Goal: Information Seeking & Learning: Learn about a topic

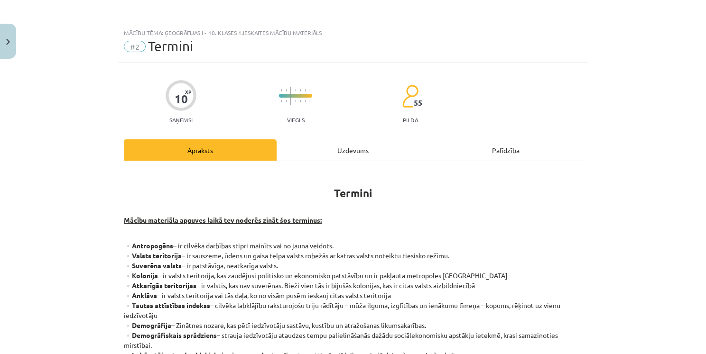
scroll to position [205, 0]
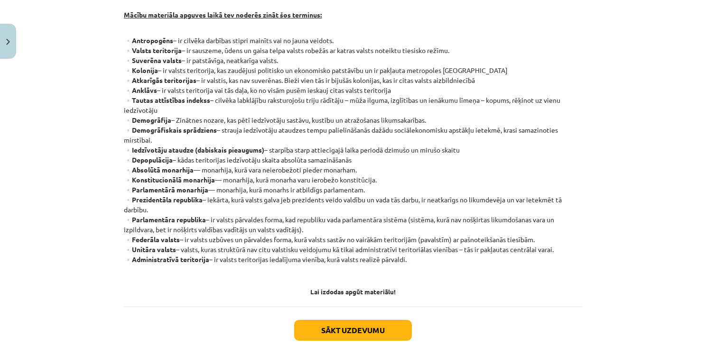
click at [256, 252] on p "▫️Antropogēns – ir cilvēka darbības stipri mainīts vai no jauna veidots. ▫️Vals…" at bounding box center [353, 155] width 458 height 239
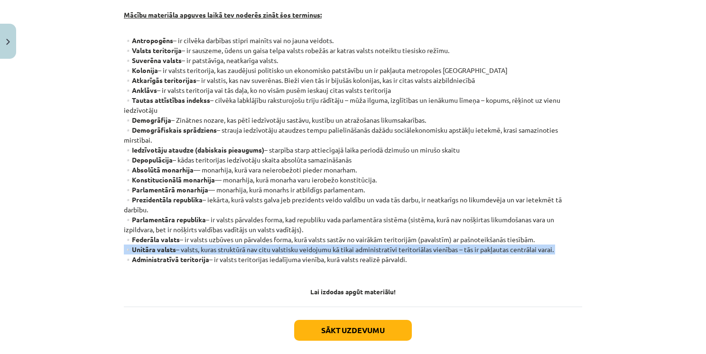
click at [256, 252] on p "▫️Antropogēns – ir cilvēka darbības stipri mainīts vai no jauna veidots. ▫️Vals…" at bounding box center [353, 155] width 458 height 239
copy p "▫️Unitāra valsts – valsts, kuras struktūrā nav citu valstisku veidojumu kā tika…"
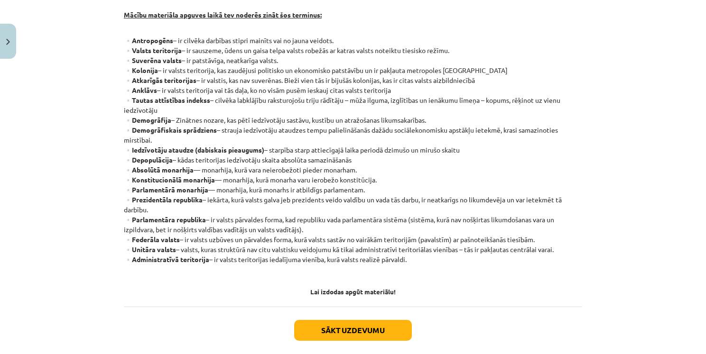
click at [509, 139] on p "▫️Antropogēns – ir cilvēka darbības stipri mainīts vai no jauna veidots. ▫️Vals…" at bounding box center [353, 155] width 458 height 239
click at [342, 331] on button "Sākt uzdevumu" at bounding box center [353, 330] width 118 height 21
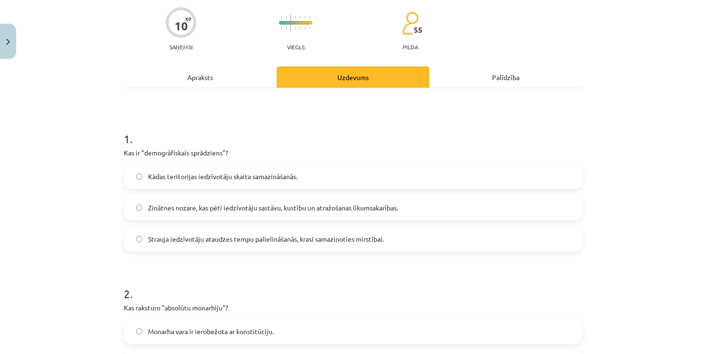
scroll to position [24, 0]
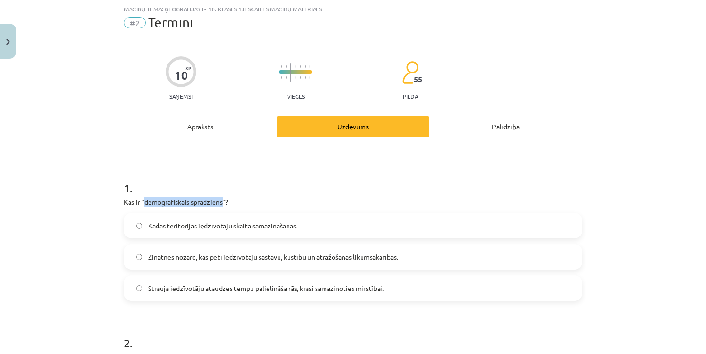
drag, startPoint x: 142, startPoint y: 202, endPoint x: 220, endPoint y: 202, distance: 77.8
click at [220, 202] on p "Kas ir "demogrāfiskais sprādziens"?" at bounding box center [353, 202] width 458 height 10
copy p "demogrāfiskais sprādziens"
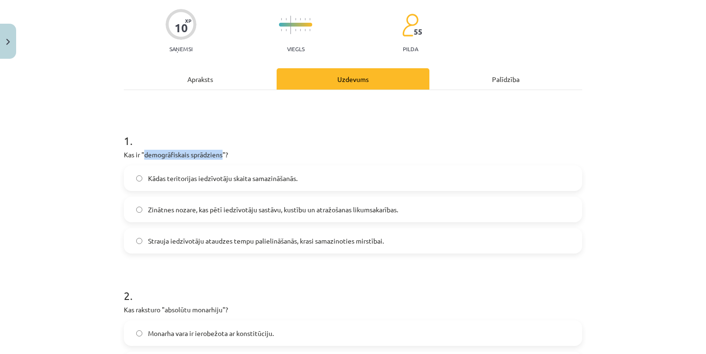
scroll to position [119, 0]
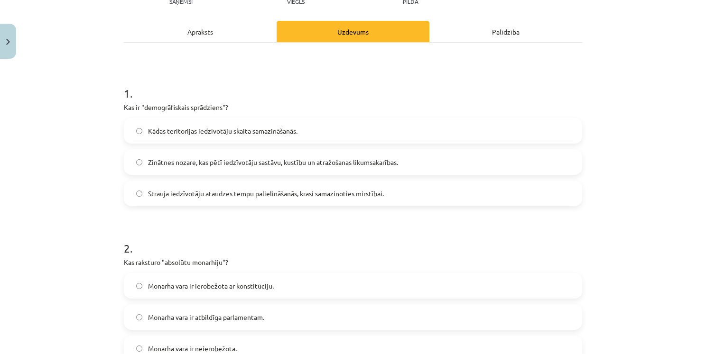
click at [291, 201] on label "Strauja iedzīvotāju ataudzes tempu palielināšanās, krasi samazinoties mirstībai." at bounding box center [353, 194] width 456 height 24
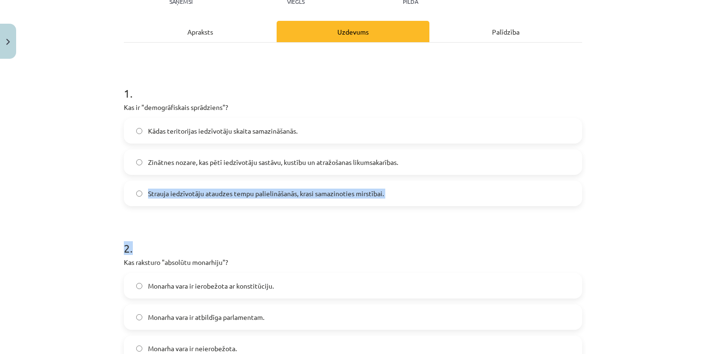
drag, startPoint x: 147, startPoint y: 192, endPoint x: 354, endPoint y: 212, distance: 208.2
copy form "Strauja iedzīvotāju ataudzes tempu palielināšanās, krasi samazinoties mirstībai…"
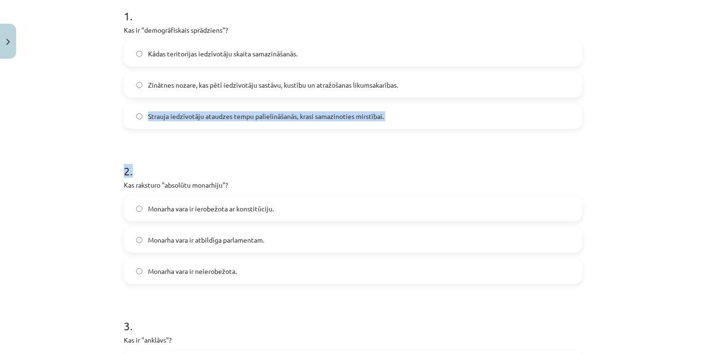
scroll to position [213, 0]
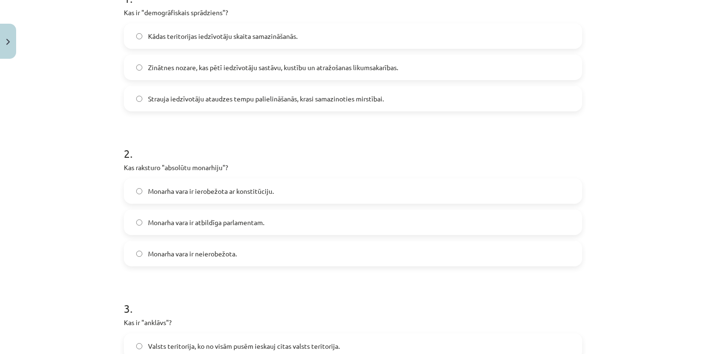
click at [108, 191] on div "Mācību tēma: Ģeogrāfijas i - 10. klases 1.ieskaites mācību materiāls #2 Termini…" at bounding box center [353, 177] width 706 height 354
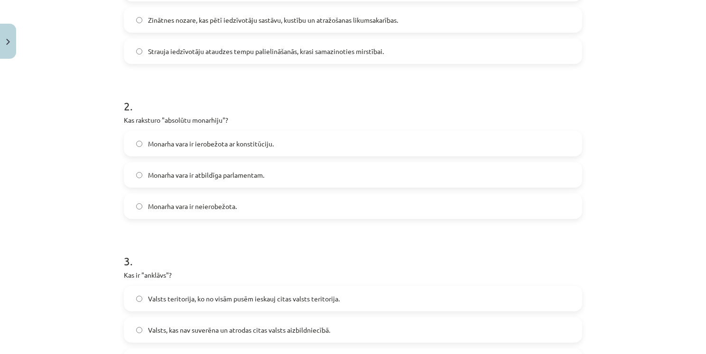
click at [169, 212] on label "Monarha vara ir neierobežota." at bounding box center [353, 206] width 456 height 24
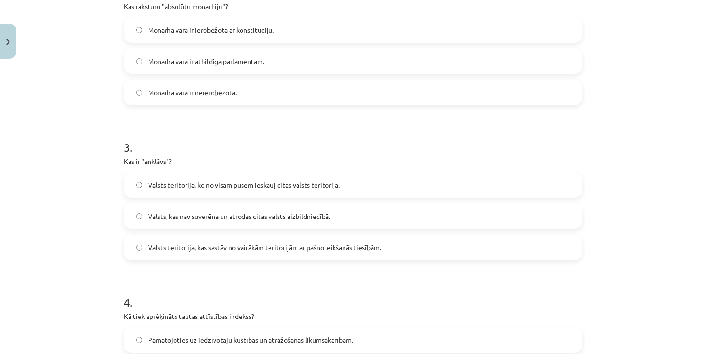
scroll to position [403, 0]
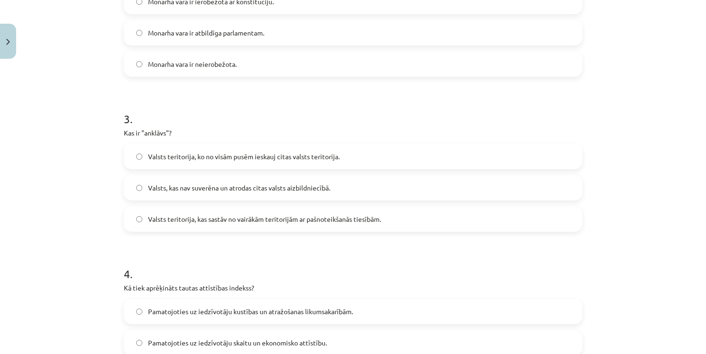
click at [219, 162] on label "Valsts teritorija, ko no visām pusēm ieskauj citas valsts teritorija." at bounding box center [353, 157] width 456 height 24
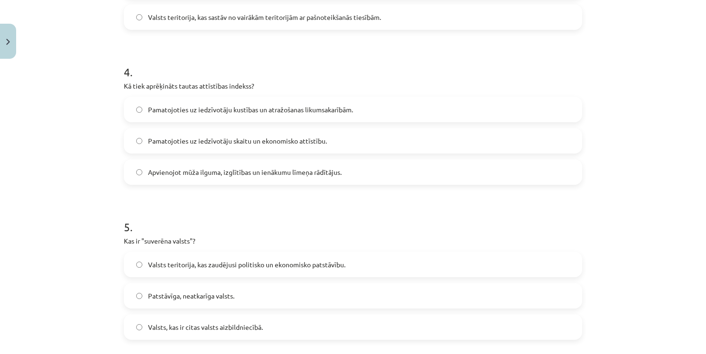
scroll to position [606, 0]
click at [191, 175] on span "Apvienojot mūža ilguma, izglītības un ienākumu līmeņa rādītājus." at bounding box center [245, 172] width 194 height 10
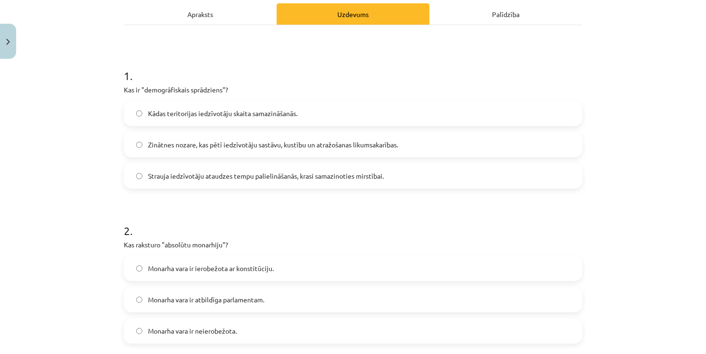
scroll to position [131, 0]
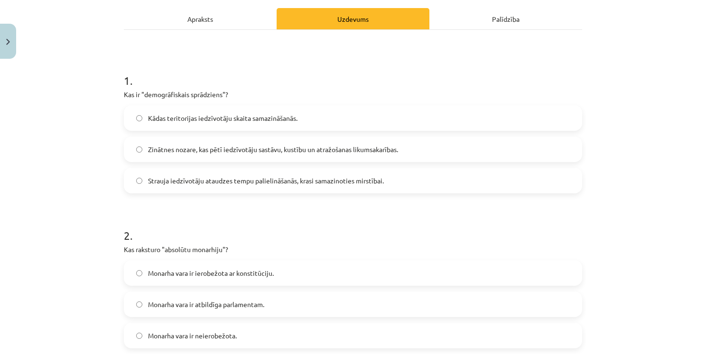
click at [200, 10] on div "Apraksts" at bounding box center [200, 18] width 153 height 21
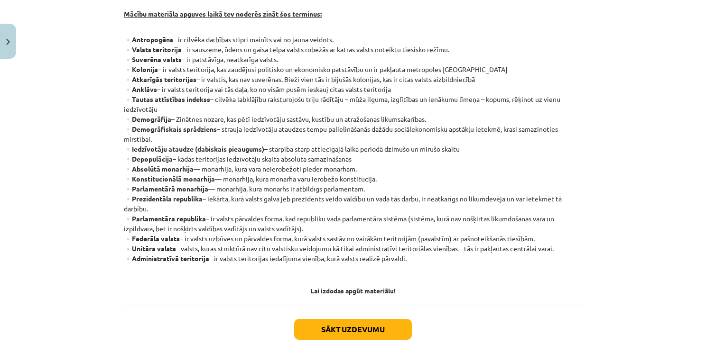
scroll to position [158, 0]
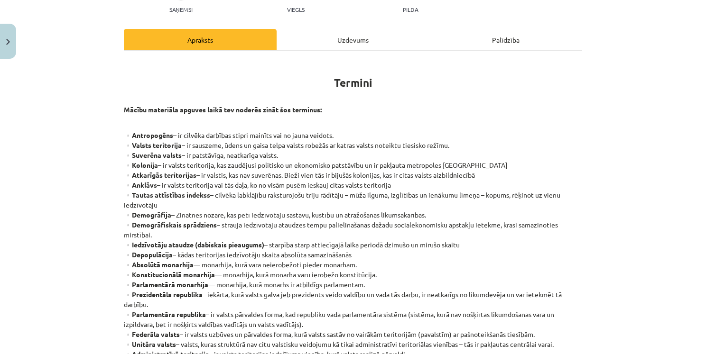
click at [335, 43] on div "Uzdevums" at bounding box center [353, 39] width 153 height 21
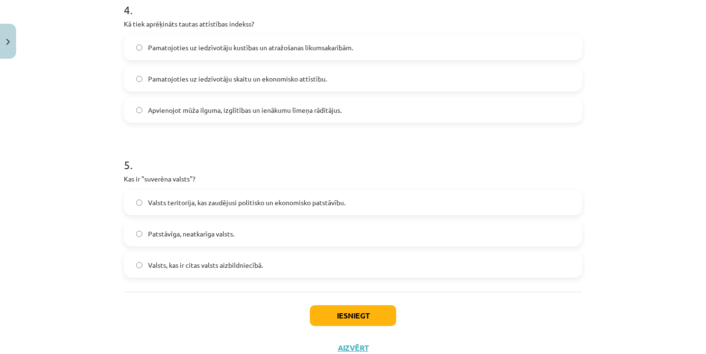
scroll to position [701, 0]
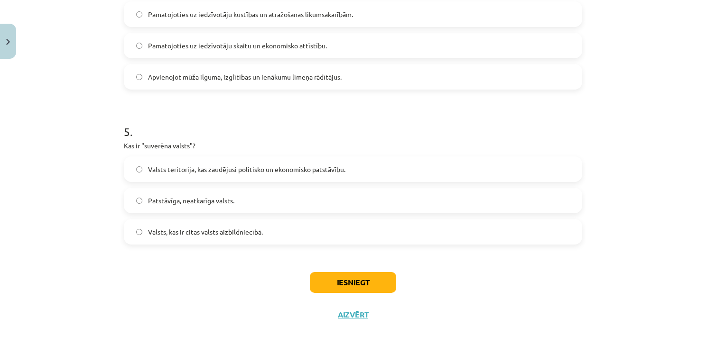
click at [200, 205] on label "Patstāvīga, neatkarīga valsts." at bounding box center [353, 201] width 456 height 24
click at [364, 283] on button "Iesniegt" at bounding box center [353, 282] width 86 height 21
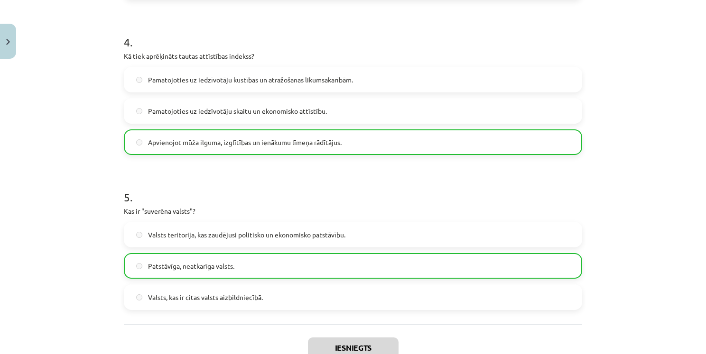
scroll to position [712, 0]
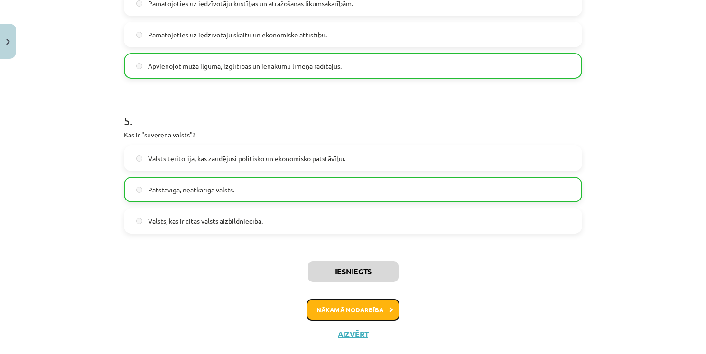
click at [349, 309] on button "Nākamā nodarbība" at bounding box center [352, 310] width 93 height 22
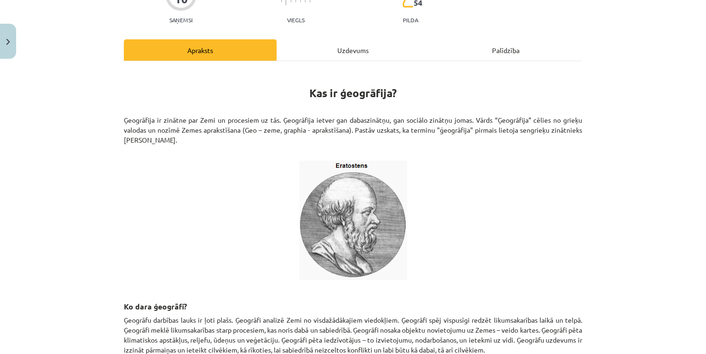
scroll to position [148, 0]
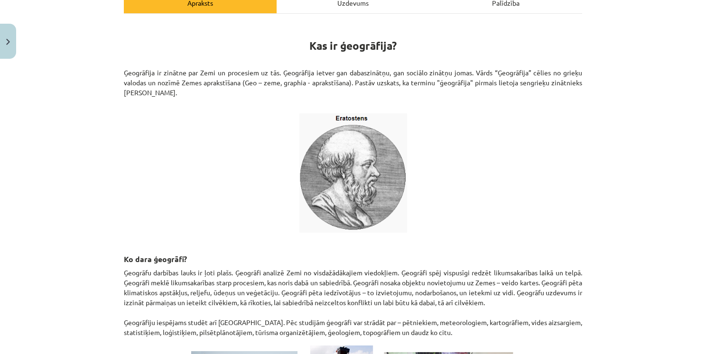
click at [137, 90] on p "Ģeogrāfija ir zinātne par Zemi un procesiem uz tās. Ģeogrāfija ietver gan dabas…" at bounding box center [353, 88] width 458 height 40
copy p "Erastotēns"
click at [580, 192] on div "10 XP Saņemsi Viegls 54 pilda Apraksts Uzdevums Palīdzība Kas ir ģeogrāfija? Ģe…" at bounding box center [353, 243] width 470 height 654
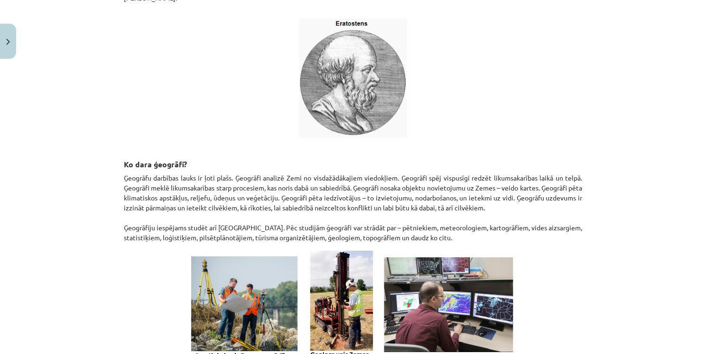
scroll to position [290, 0]
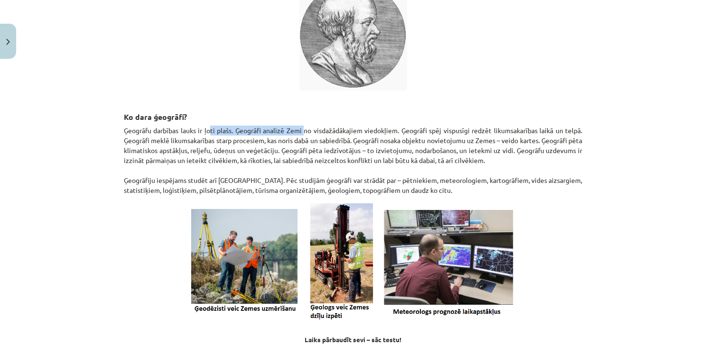
drag, startPoint x: 209, startPoint y: 132, endPoint x: 302, endPoint y: 132, distance: 93.4
click at [302, 132] on p "Ģeogrāfu darbības lauks ir ļoti plašs. Ģeogrāfi analizē Zemi no visdažādākajiem…" at bounding box center [353, 161] width 458 height 70
click at [354, 107] on h3 "Ko dara ģeogrāfi?" at bounding box center [353, 109] width 458 height 27
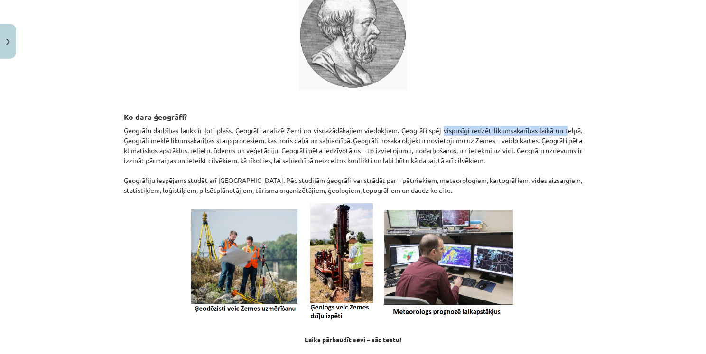
drag, startPoint x: 441, startPoint y: 131, endPoint x: 565, endPoint y: 128, distance: 124.8
click at [565, 128] on p "Ģeogrāfu darbības lauks ir ļoti plašs. Ģeogrāfi analizē Zemi no visdažādākajiem…" at bounding box center [353, 161] width 458 height 70
drag, startPoint x: 641, startPoint y: 168, endPoint x: 631, endPoint y: 164, distance: 10.4
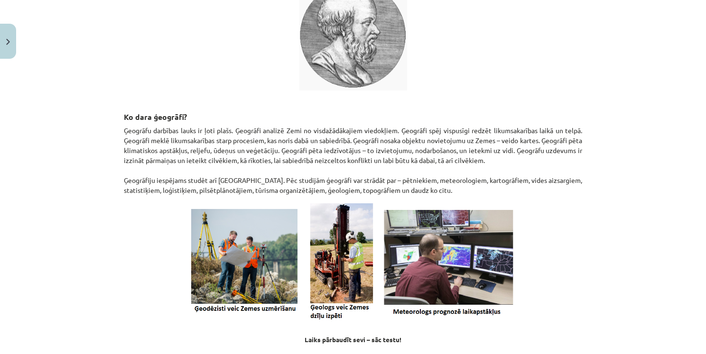
click at [641, 168] on div "Mācību tēma: Ģeogrāfijas i - 10. klases 1.ieskaites mācību materiāls #3 1. tēma…" at bounding box center [353, 177] width 706 height 354
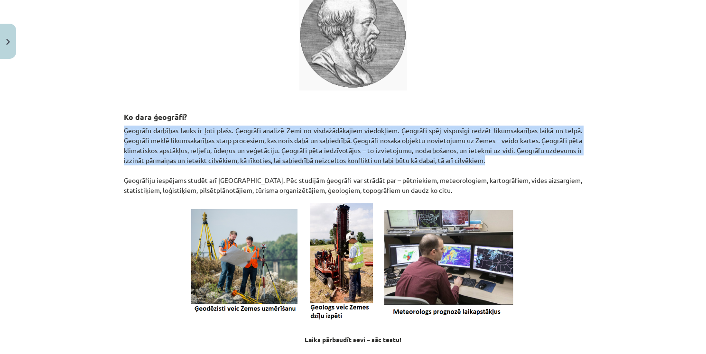
drag, startPoint x: 119, startPoint y: 128, endPoint x: 560, endPoint y: 162, distance: 442.5
click at [561, 164] on div "10 XP Saņemsi Viegls 54 pilda Apraksts Uzdevums Palīdzība Kas ir ģeogrāfija? Ģe…" at bounding box center [353, 100] width 470 height 654
copy p "Ģeogrāfu darbības lauks ir ļoti plašs. Ģeogrāfi analizē Zemi no visdažādākajiem…"
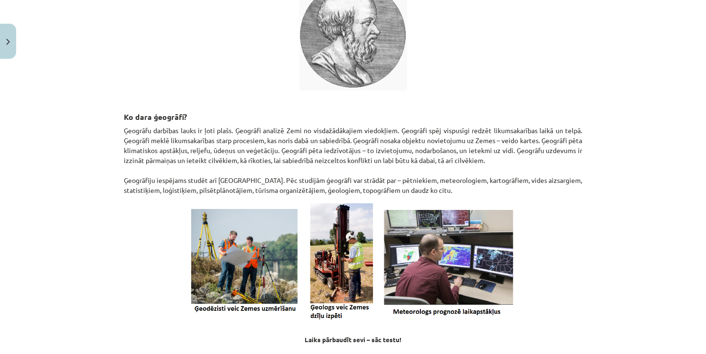
click at [594, 166] on div "Mācību tēma: Ģeogrāfijas i - 10. klases 1.ieskaites mācību materiāls #3 1. tēma…" at bounding box center [353, 177] width 706 height 354
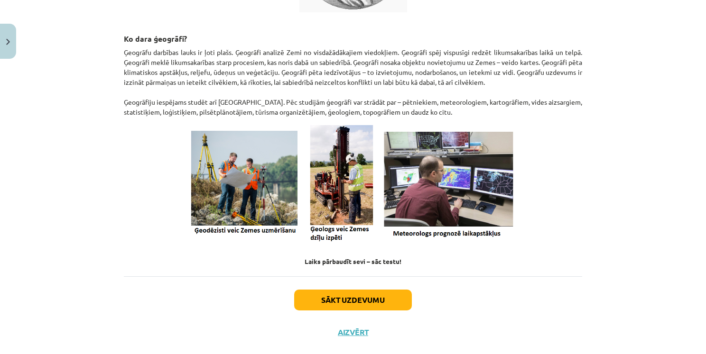
scroll to position [385, 0]
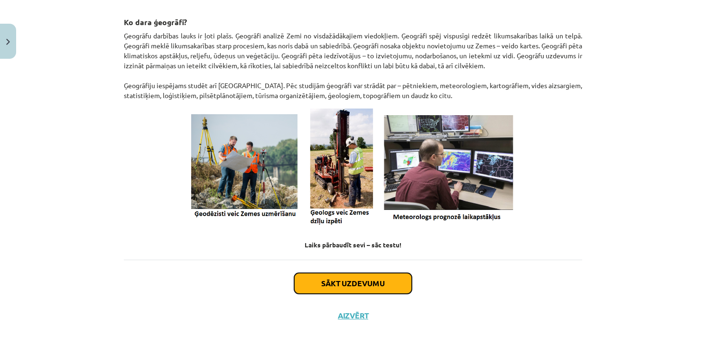
click at [382, 279] on button "Sākt uzdevumu" at bounding box center [353, 283] width 118 height 21
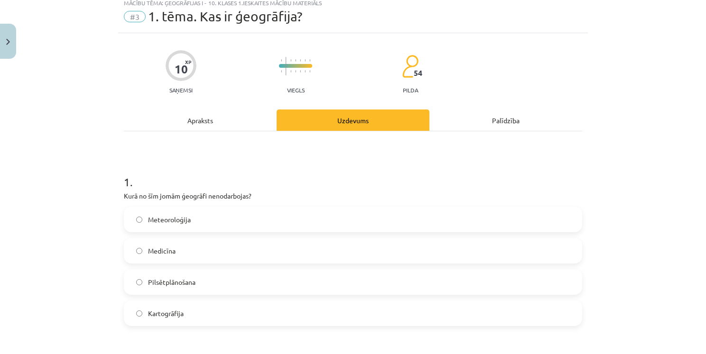
scroll to position [24, 0]
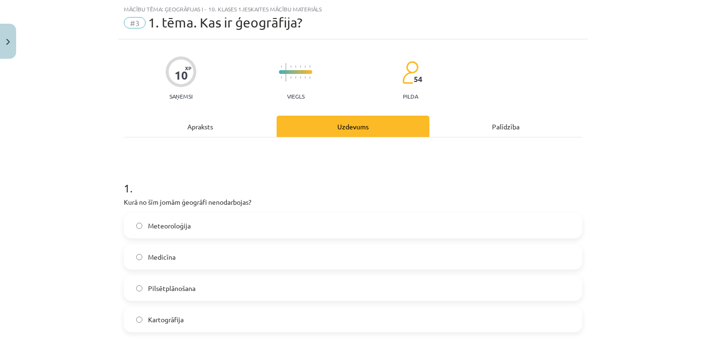
click at [172, 257] on label "Medicīna" at bounding box center [353, 257] width 456 height 24
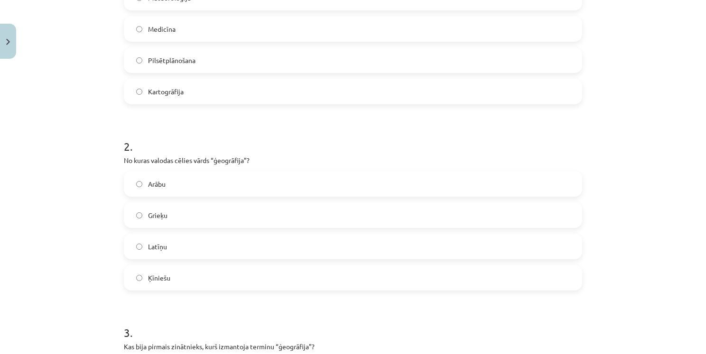
scroll to position [261, 0]
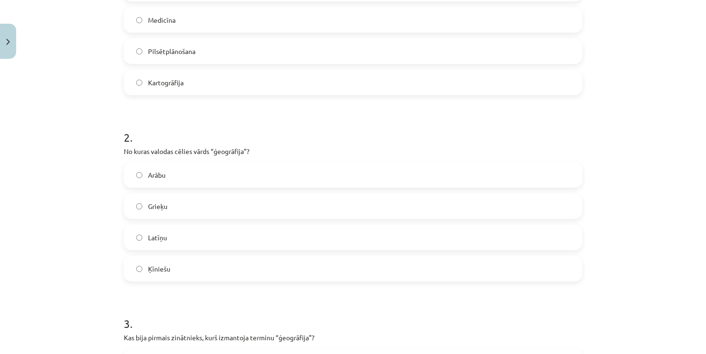
click at [176, 210] on label "Grieķu" at bounding box center [353, 206] width 456 height 24
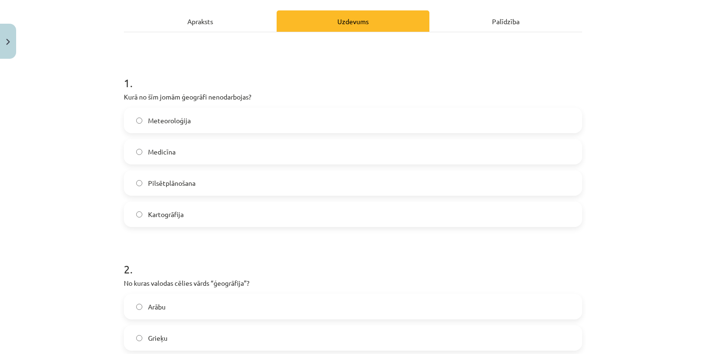
scroll to position [24, 0]
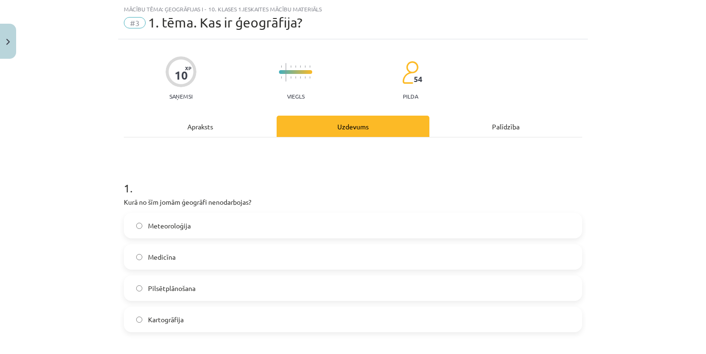
click at [202, 120] on div "Apraksts" at bounding box center [200, 126] width 153 height 21
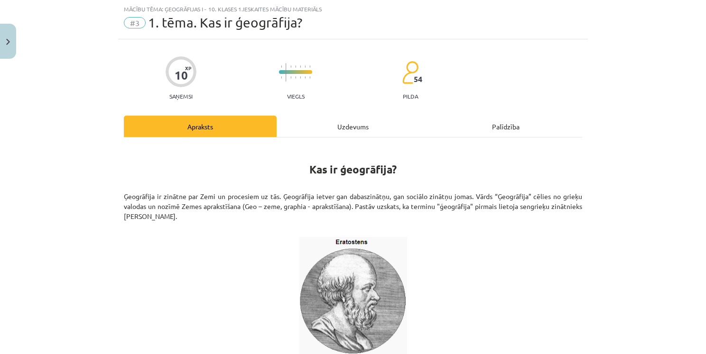
drag, startPoint x: 341, startPoint y: 135, endPoint x: 350, endPoint y: 163, distance: 29.4
click at [341, 135] on div "Uzdevums" at bounding box center [353, 126] width 153 height 21
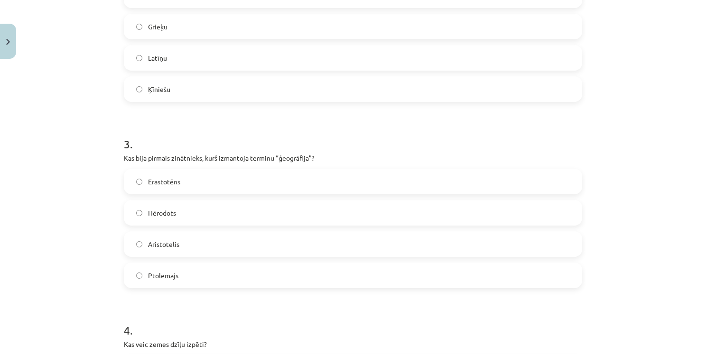
scroll to position [451, 0]
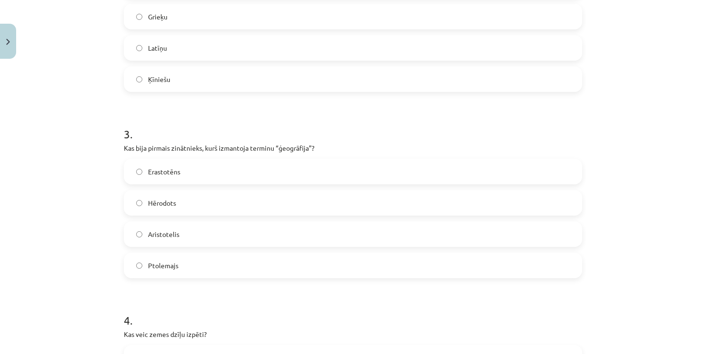
click at [182, 170] on label "Erastotēns" at bounding box center [353, 172] width 456 height 24
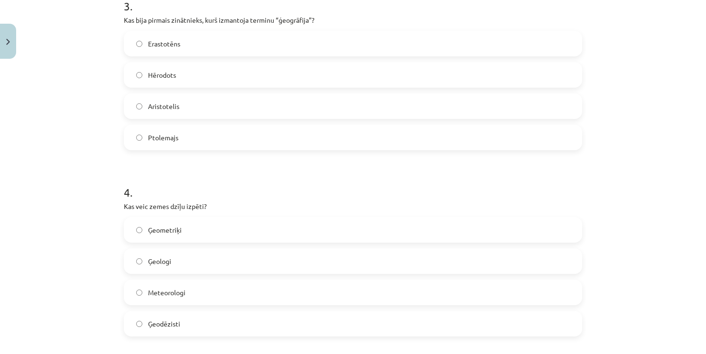
scroll to position [593, 0]
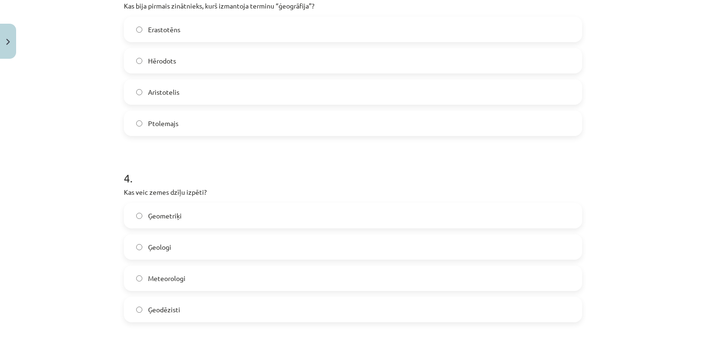
click at [199, 249] on label "Ģeologi" at bounding box center [353, 247] width 456 height 24
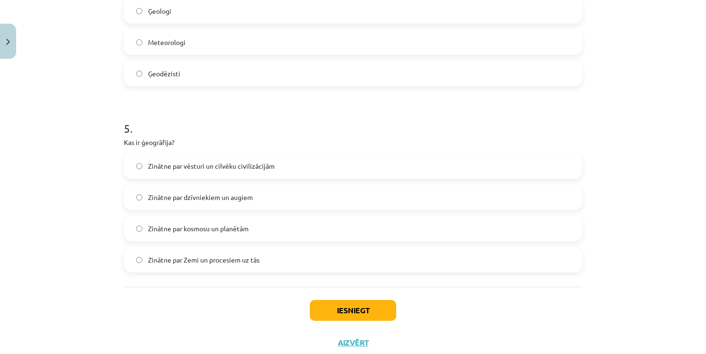
scroll to position [830, 0]
click at [283, 259] on label "Zinātne par Zemi un procesiem uz tās" at bounding box center [353, 259] width 456 height 24
click at [385, 310] on button "Iesniegt" at bounding box center [353, 309] width 86 height 21
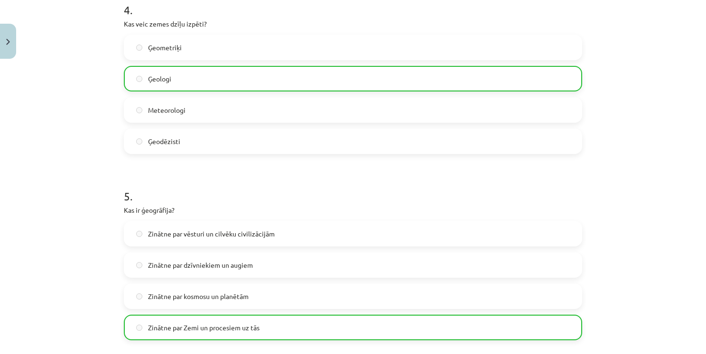
scroll to position [887, 0]
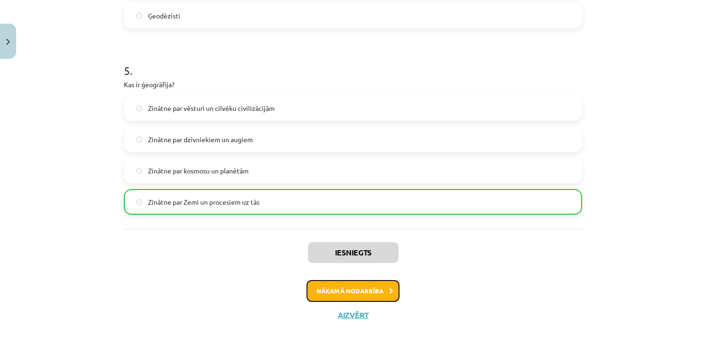
click at [389, 286] on button "Nākamā nodarbība" at bounding box center [352, 291] width 93 height 22
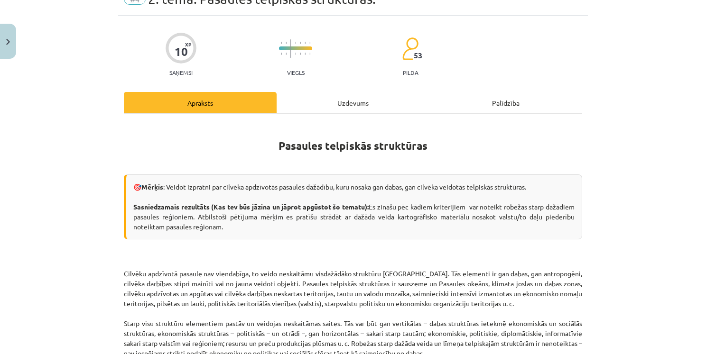
scroll to position [95, 0]
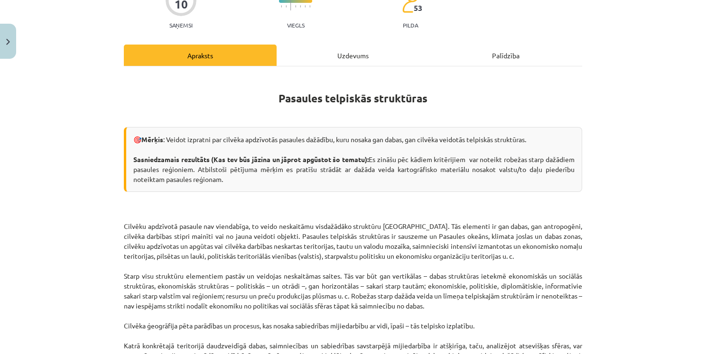
drag, startPoint x: 349, startPoint y: 169, endPoint x: 247, endPoint y: 184, distance: 103.0
click at [247, 184] on div "🎯 Mērķis : Veidot izpratni par cilvēka apdzīvotās pasaules dažādību, kuru nosak…" at bounding box center [353, 159] width 458 height 65
click at [252, 180] on div "🎯 Mērķis : Veidot izpratni par cilvēka apdzīvotās pasaules dažādību, kuru nosak…" at bounding box center [353, 159] width 458 height 65
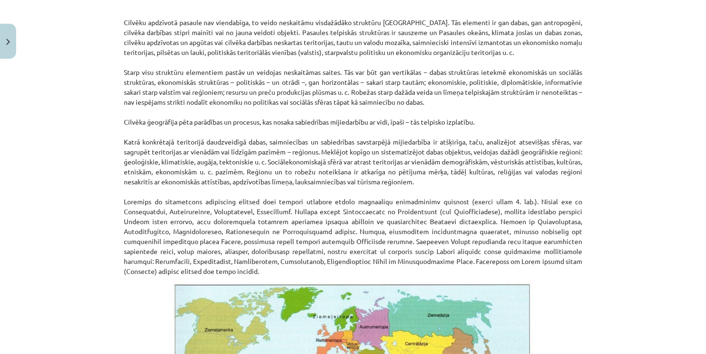
scroll to position [285, 0]
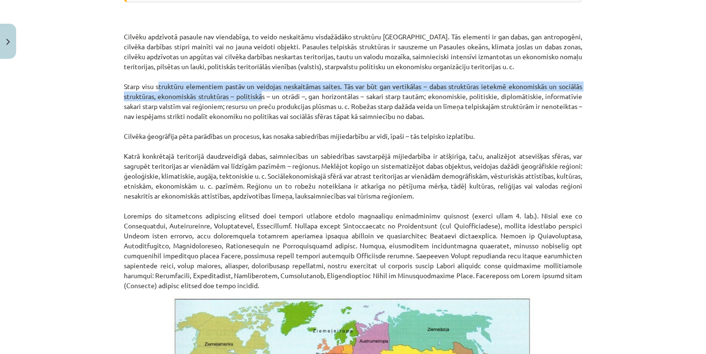
drag, startPoint x: 152, startPoint y: 85, endPoint x: 256, endPoint y: 92, distance: 104.1
click at [256, 92] on p "Cilvēku apdzīvotā pasaule nav viendabīga, to veido neskaitāmu visdažādāko struk…" at bounding box center [353, 151] width 458 height 279
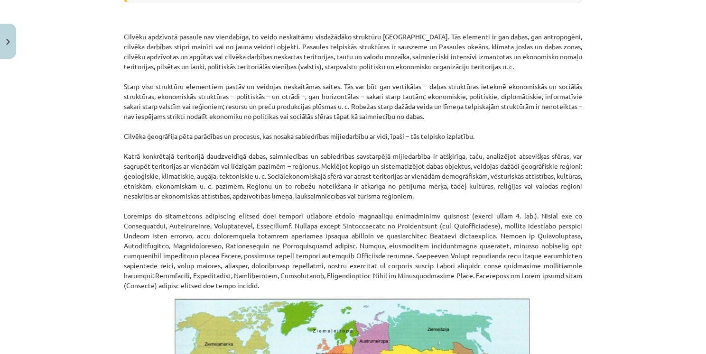
click at [249, 74] on p "Cilvēku apdzīvotā pasaule nav viendabīga, to veido neskaitāmu visdažādāko struk…" at bounding box center [353, 151] width 458 height 279
drag, startPoint x: 107, startPoint y: 35, endPoint x: 663, endPoint y: 286, distance: 609.3
click at [663, 286] on div "Mācību tēma: Ģeogrāfijas i - 10. klases 1.ieskaites mācību materiāls #4 2. tēma…" at bounding box center [353, 177] width 706 height 354
copy p "Loremip dolorsita consect adi elitseddoe, te incid utlaboreet doloremagna aliqu…"
click at [244, 59] on p "Cilvēku apdzīvotā pasaule nav viendabīga, to veido neskaitāmu visdažādāko struk…" at bounding box center [353, 151] width 458 height 279
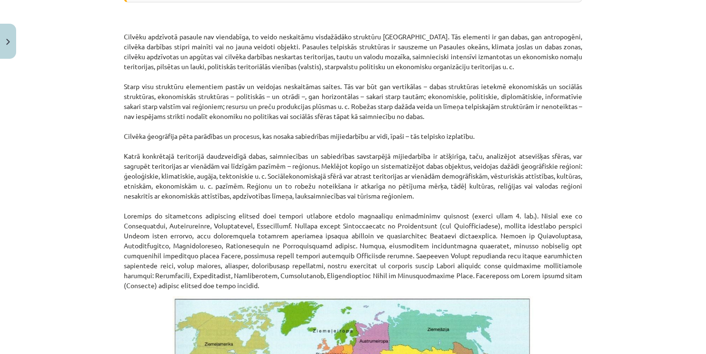
click at [244, 52] on p "Cilvēku apdzīvotā pasaule nav viendabīga, to veido neskaitāmu visdažādāko struk…" at bounding box center [353, 151] width 458 height 279
click at [240, 78] on p "Cilvēku apdzīvotā pasaule nav viendabīga, to veido neskaitāmu visdažādāko struk…" at bounding box center [353, 151] width 458 height 279
click at [172, 97] on p "Cilvēku apdzīvotā pasaule nav viendabīga, to veido neskaitāmu visdažādāko struk…" at bounding box center [353, 151] width 458 height 279
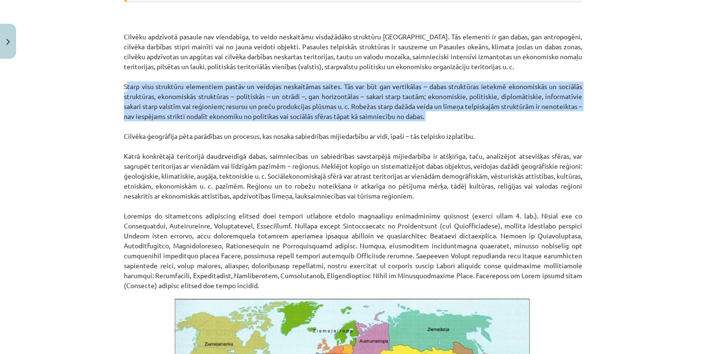
click at [172, 97] on p "Cilvēku apdzīvotā pasaule nav viendabīga, to veido neskaitāmu visdažādāko struk…" at bounding box center [353, 151] width 458 height 279
copy p "Starp visu struktūru elementiem pastāv un veidojas neskaitāmas saites. Tās var …"
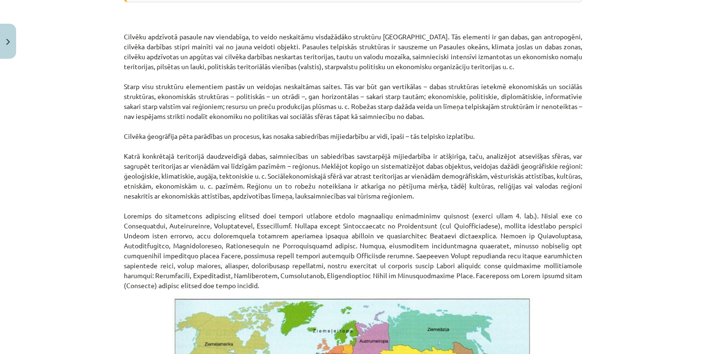
click at [362, 135] on p "Cilvēku apdzīvotā pasaule nav viendabīga, to veido neskaitāmu visdažādāko struk…" at bounding box center [353, 151] width 458 height 279
copy p "mijiedarbību"
click at [569, 132] on p "Cilvēku apdzīvotā pasaule nav viendabīga, to veido neskaitāmu visdažādāko struk…" at bounding box center [353, 151] width 458 height 279
drag, startPoint x: 283, startPoint y: 149, endPoint x: 335, endPoint y: 151, distance: 52.7
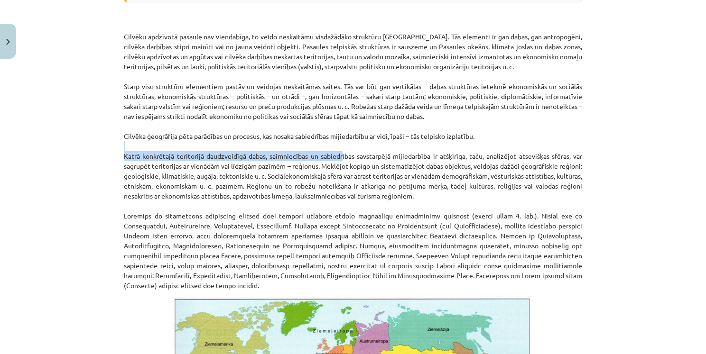
click at [335, 151] on p "Cilvēku apdzīvotā pasaule nav viendabīga, to veido neskaitāmu visdažādāko struk…" at bounding box center [353, 151] width 458 height 279
click at [350, 155] on p "Cilvēku apdzīvotā pasaule nav viendabīga, to veido neskaitāmu visdažādāko struk…" at bounding box center [353, 151] width 458 height 279
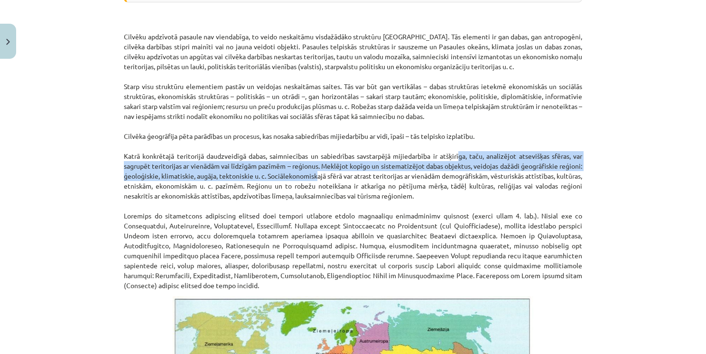
drag, startPoint x: 452, startPoint y: 156, endPoint x: 350, endPoint y: 178, distance: 103.9
click at [350, 178] on p "Cilvēku apdzīvotā pasaule nav viendabīga, to veido neskaitāmu visdažādāko struk…" at bounding box center [353, 151] width 458 height 279
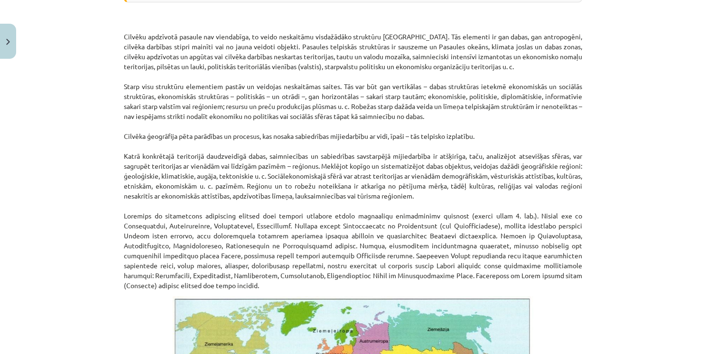
click at [509, 211] on p "Cilvēku apdzīvotā pasaule nav viendabīga, to veido neskaitāmu visdažādāko struk…" at bounding box center [353, 151] width 458 height 279
drag, startPoint x: 379, startPoint y: 177, endPoint x: 419, endPoint y: 177, distance: 39.8
click at [419, 177] on p "Cilvēku apdzīvotā pasaule nav viendabīga, to veido neskaitāmu visdažādāko struk…" at bounding box center [353, 151] width 458 height 279
click at [521, 198] on p "Cilvēku apdzīvotā pasaule nav viendabīga, to veido neskaitāmu visdažādāko struk…" at bounding box center [353, 151] width 458 height 279
drag, startPoint x: 462, startPoint y: 174, endPoint x: 534, endPoint y: 176, distance: 72.1
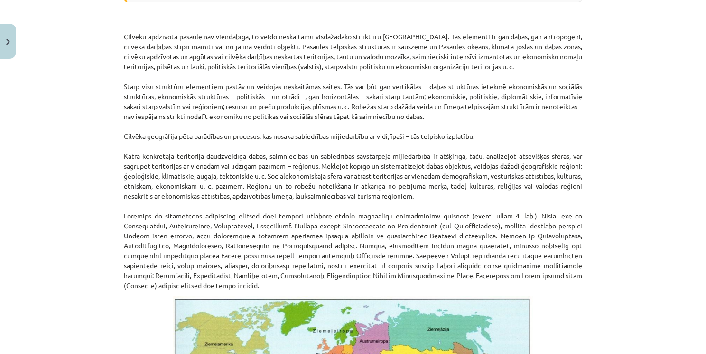
click at [534, 176] on p "Cilvēku apdzīvotā pasaule nav viendabīga, to veido neskaitāmu visdažādāko struk…" at bounding box center [353, 151] width 458 height 279
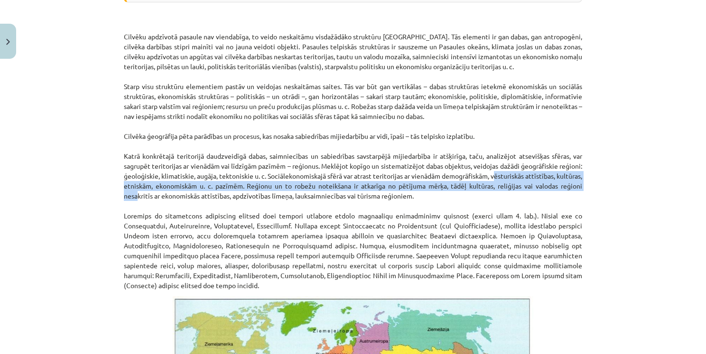
drag, startPoint x: 545, startPoint y: 176, endPoint x: 369, endPoint y: 194, distance: 177.4
click at [179, 199] on p "Cilvēku apdzīvotā pasaule nav viendabīga, to veido neskaitāmu visdažādāko struk…" at bounding box center [353, 151] width 458 height 279
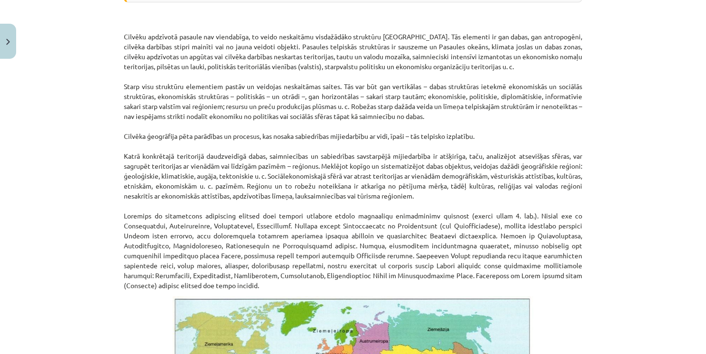
drag, startPoint x: 479, startPoint y: 194, endPoint x: 462, endPoint y: 203, distance: 18.5
click at [480, 195] on p "Cilvēku apdzīvotā pasaule nav viendabīga, to veido neskaitāmu visdažādāko struk…" at bounding box center [353, 151] width 458 height 279
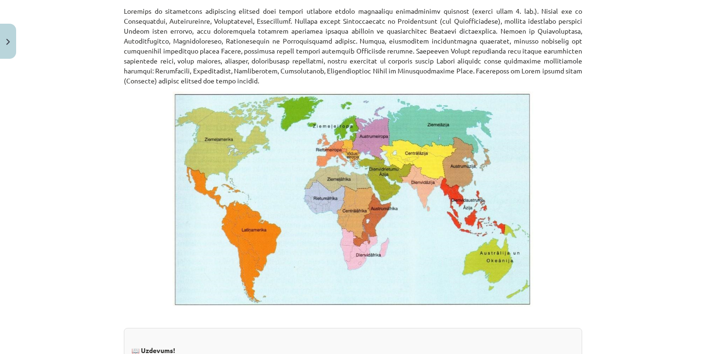
scroll to position [522, 0]
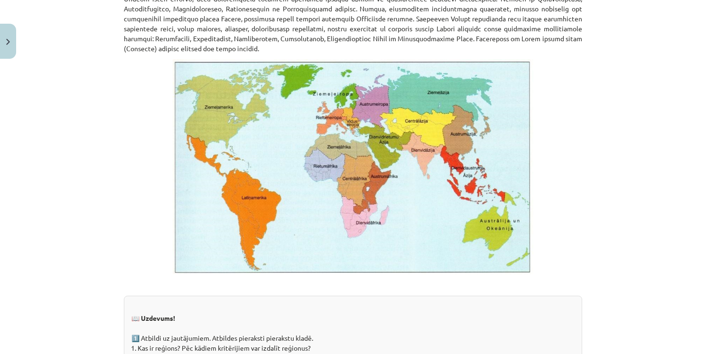
click at [342, 177] on img at bounding box center [353, 166] width 360 height 215
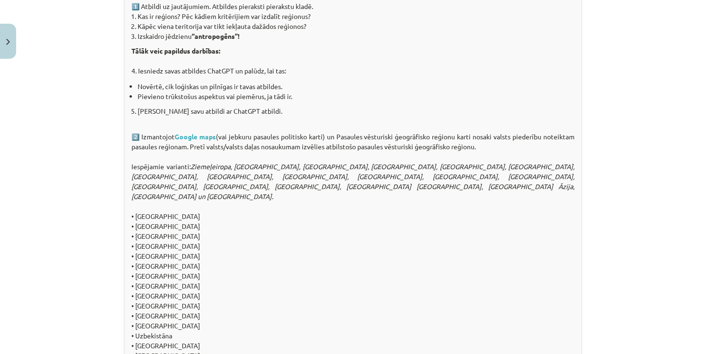
scroll to position [806, 0]
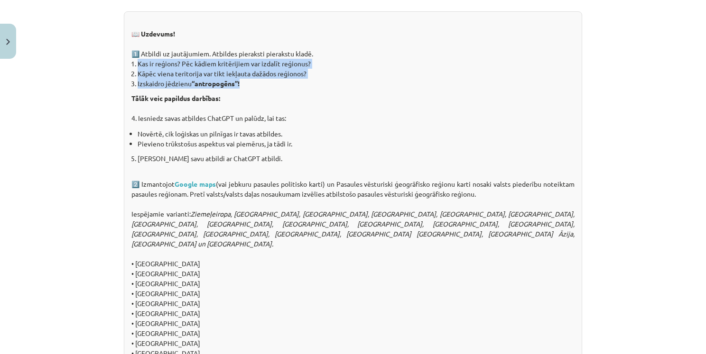
drag, startPoint x: 125, startPoint y: 62, endPoint x: 259, endPoint y: 86, distance: 136.9
click at [259, 86] on div "📖 Uzdevums! 1️⃣ Atbildi uz jautājumiem. Atbildes pieraksti pierakstu kladē. Kas…" at bounding box center [353, 228] width 458 height 434
copy ol "Kas ir reģions? Pēc kādiem kritērijiem var izdalīt reģionus? Kāpēc viena terito…"
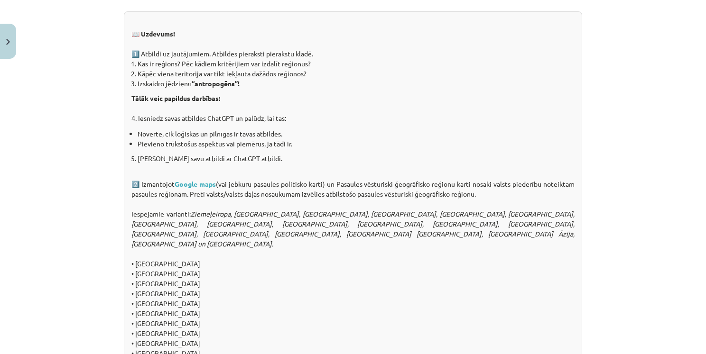
drag, startPoint x: 449, startPoint y: 120, endPoint x: 436, endPoint y: 126, distance: 14.4
click at [443, 122] on div "📖 Uzdevums! 1️⃣ Atbildi uz jautājumiem. Atbildes pieraksti pierakstu kladē. Kas…" at bounding box center [353, 228] width 458 height 434
click at [363, 109] on p "Tālāk veic papildus darbības: 4. Iesniedz savas atbildes ChatGPT un palūdz, lai…" at bounding box center [352, 108] width 443 height 30
drag, startPoint x: 140, startPoint y: 187, endPoint x: 552, endPoint y: 195, distance: 411.8
click at [552, 195] on div "📖 Uzdevums! 1️⃣ Atbildi uz jautājumiem. Atbildes pieraksti pierakstu kladē. Kas…" at bounding box center [353, 228] width 458 height 434
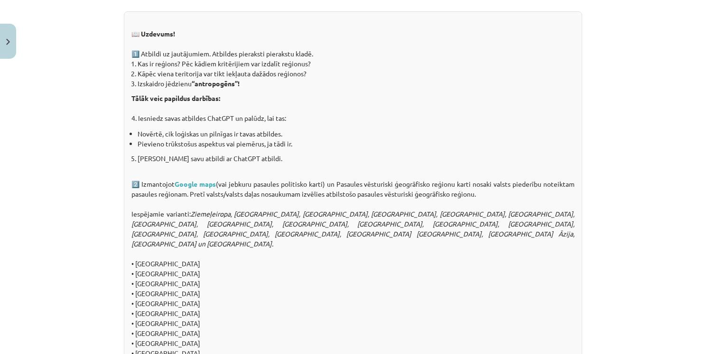
copy div "Izmantojot Google maps (vai jebkuru pasaules politisko karti) un Pasaules vēstu…"
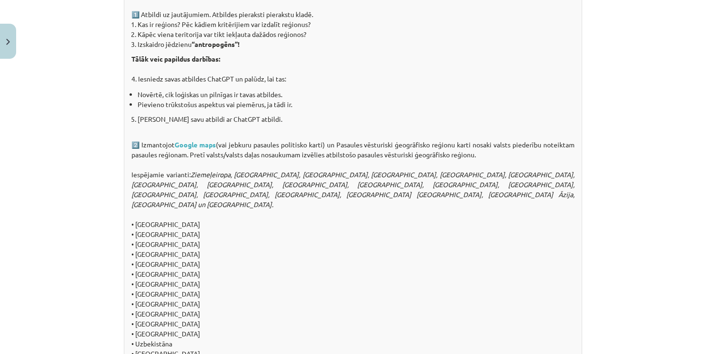
scroll to position [901, 0]
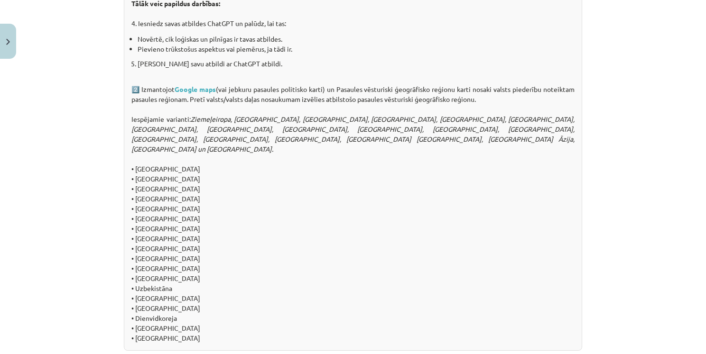
click at [304, 151] on div "📖 Uzdevums! 1️⃣ Atbildi uz jautājumiem. Atbildes pieraksti pierakstu kladē. Kas…" at bounding box center [353, 134] width 458 height 434
drag, startPoint x: 131, startPoint y: 158, endPoint x: 217, endPoint y: 165, distance: 86.1
click at [217, 165] on div "📖 Uzdevums! 1️⃣ Atbildi uz jautājumiem. Atbildes pieraksti pierakstu kladē. Kas…" at bounding box center [353, 134] width 458 height 434
click at [215, 155] on div "📖 Uzdevums! 1️⃣ Atbildi uz jautājumiem. Atbildes pieraksti pierakstu kladē. Kas…" at bounding box center [353, 134] width 458 height 434
click at [141, 162] on div "📖 Uzdevums! 1️⃣ Atbildi uz jautājumiem. Atbildes pieraksti pierakstu kladē. Kas…" at bounding box center [353, 134] width 458 height 434
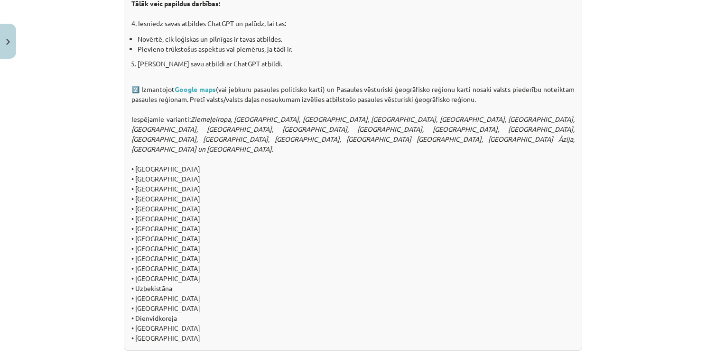
click at [146, 167] on div "📖 Uzdevums! 1️⃣ Atbildi uz jautājumiem. Atbildes pieraksti pierakstu kladē. Kas…" at bounding box center [353, 134] width 458 height 434
click at [154, 177] on div "📖 Uzdevums! 1️⃣ Atbildi uz jautājumiem. Atbildes pieraksti pierakstu kladē. Kas…" at bounding box center [353, 134] width 458 height 434
click at [234, 192] on div "📖 Uzdevums! 1️⃣ Atbildi uz jautājumiem. Atbildes pieraksti pierakstu kladē. Kas…" at bounding box center [353, 134] width 458 height 434
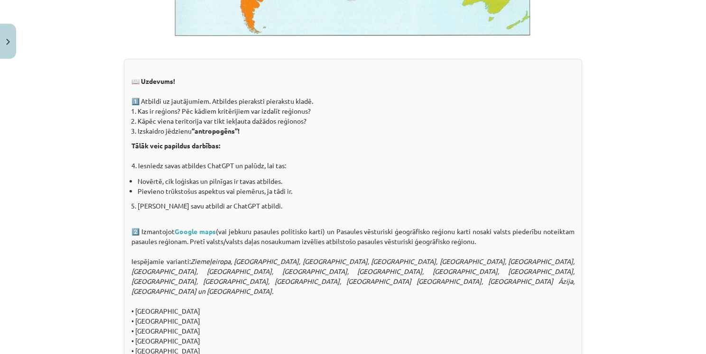
scroll to position [949, 0]
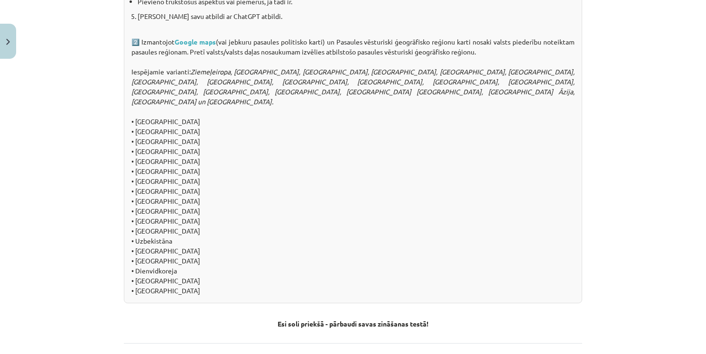
click at [151, 211] on div "📖 Uzdevums! 1️⃣ Atbildi uz jautājumiem. Atbildes pieraksti pierakstu kladē. Kas…" at bounding box center [353, 86] width 458 height 434
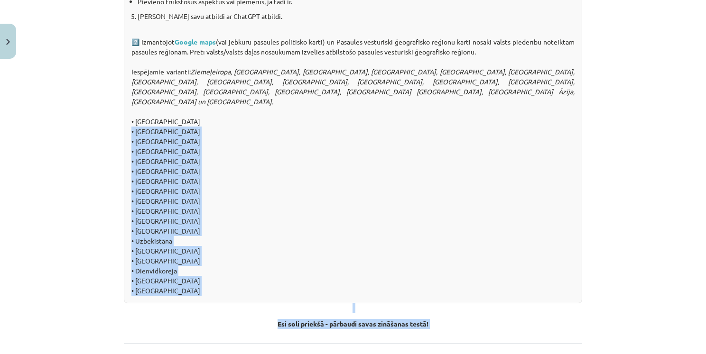
drag, startPoint x: 282, startPoint y: 178, endPoint x: 267, endPoint y: 240, distance: 63.5
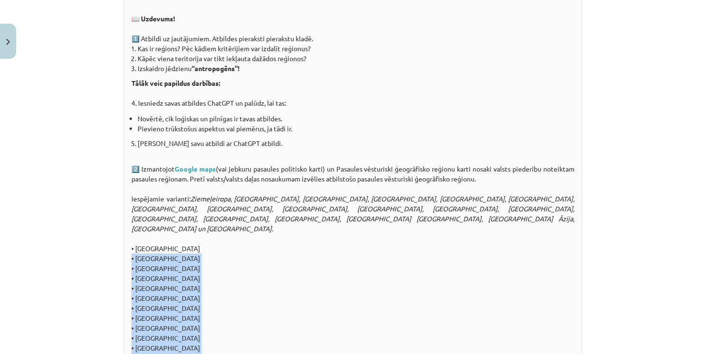
scroll to position [759, 0]
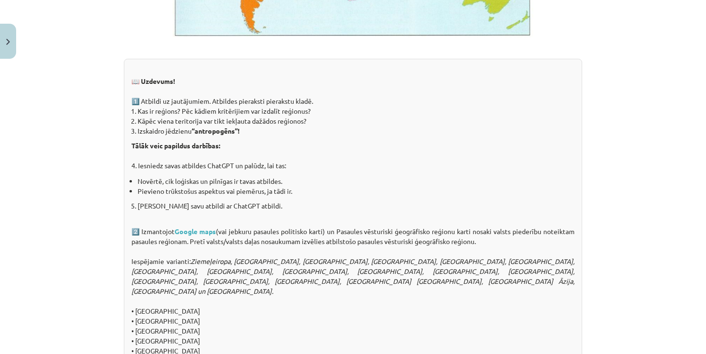
click at [459, 141] on div "📖 Uzdevums! 1️⃣ Atbildi uz jautājumiem. Atbildes pieraksti pierakstu kladē. Kas…" at bounding box center [353, 276] width 458 height 434
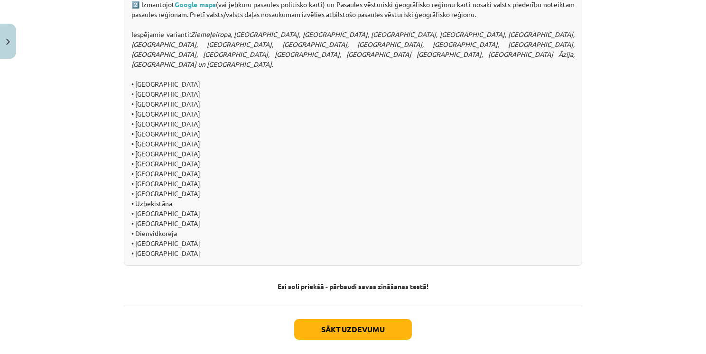
scroll to position [1022, 0]
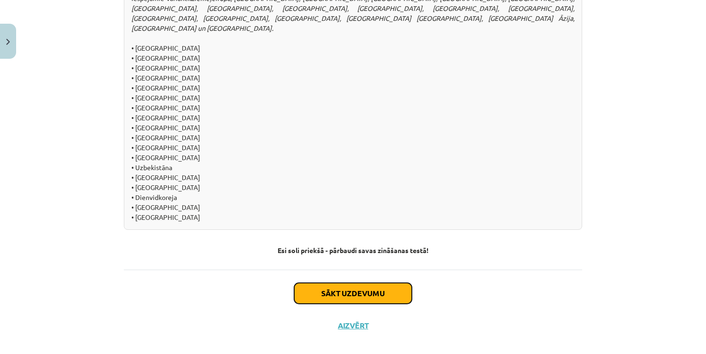
click at [400, 283] on button "Sākt uzdevumu" at bounding box center [353, 293] width 118 height 21
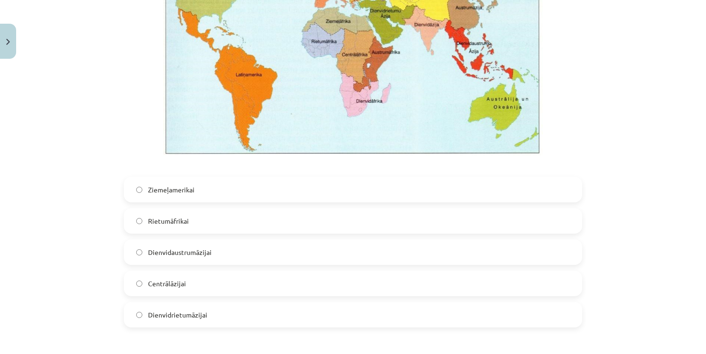
scroll to position [308, 0]
click at [174, 251] on span "Dienvidaustrumāzijai" at bounding box center [180, 252] width 64 height 10
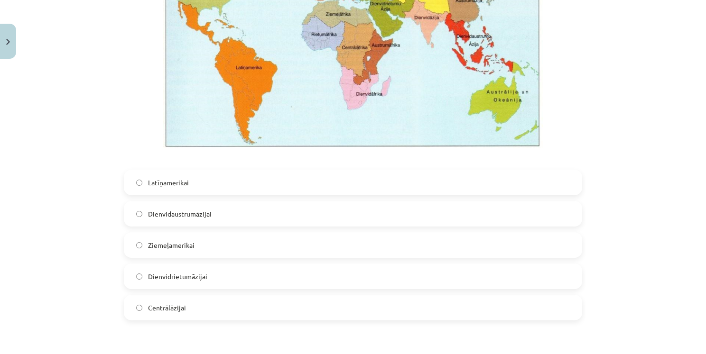
scroll to position [783, 0]
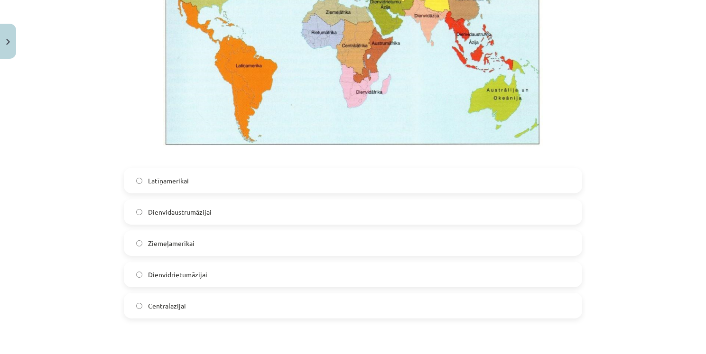
click at [221, 208] on label "Dienvidaustrumāzijai" at bounding box center [353, 212] width 456 height 24
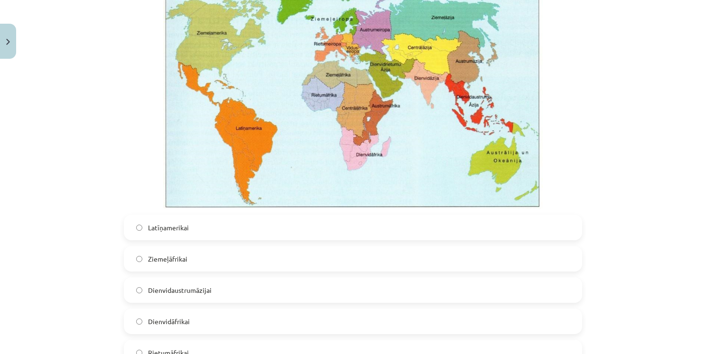
scroll to position [1210, 0]
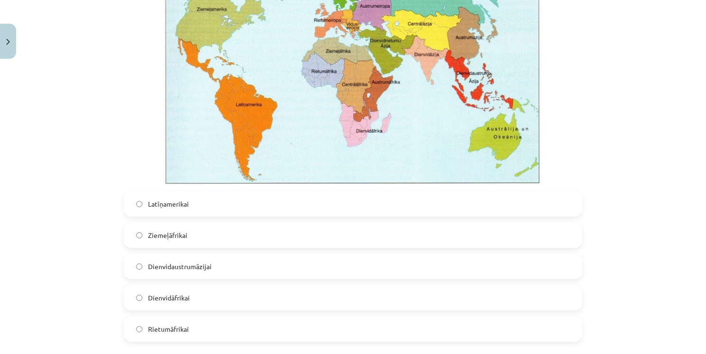
click at [176, 296] on span "Dienvidāfrikai" at bounding box center [169, 298] width 42 height 10
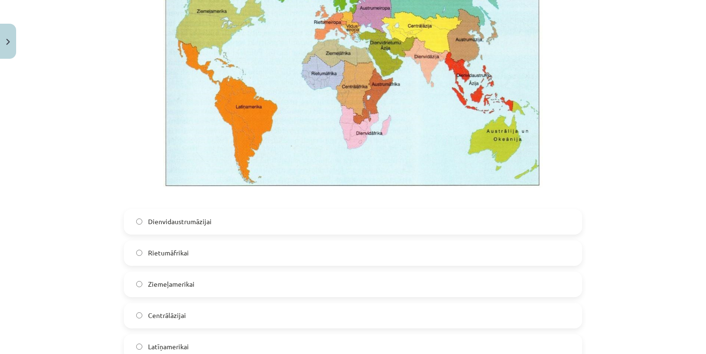
scroll to position [1779, 0]
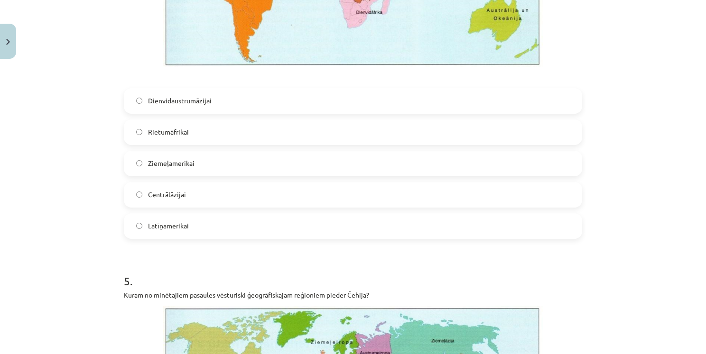
click at [177, 228] on span "Latīņamerikai" at bounding box center [168, 226] width 41 height 10
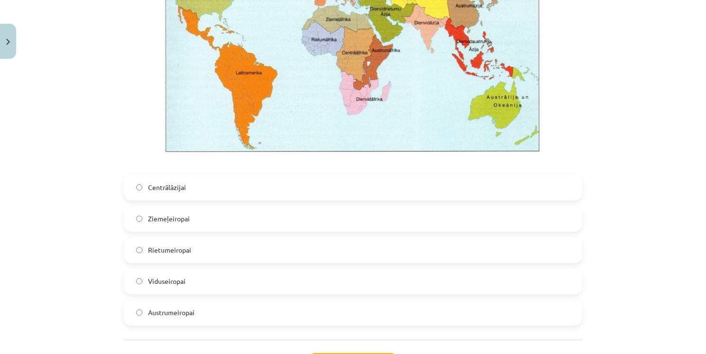
scroll to position [2158, 0]
click at [165, 278] on span "Viduseiropai" at bounding box center [166, 281] width 37 height 10
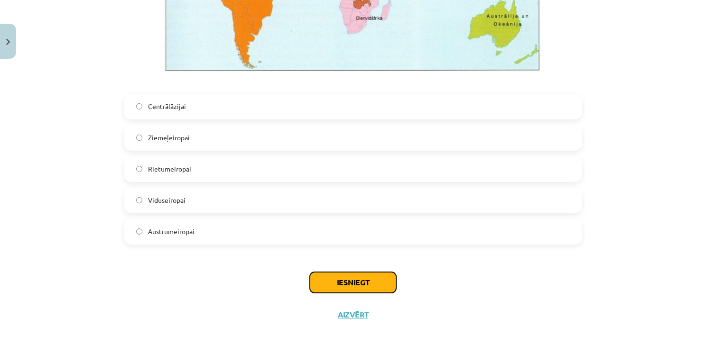
click at [361, 278] on button "Iesniegt" at bounding box center [353, 282] width 86 height 21
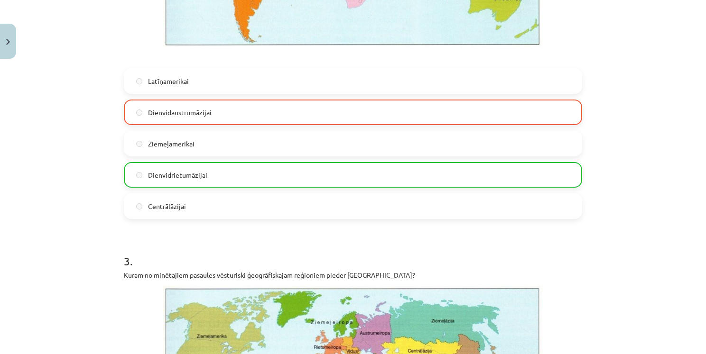
scroll to position [2269, 0]
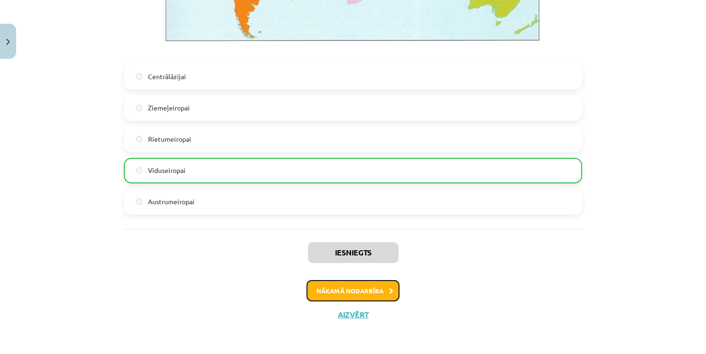
click at [360, 291] on button "Nākamā nodarbība" at bounding box center [352, 291] width 93 height 22
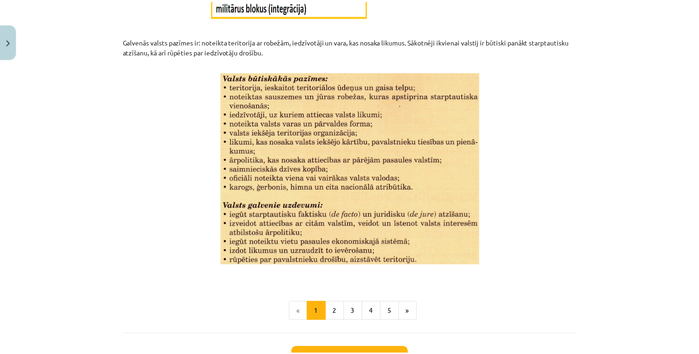
scroll to position [1238, 0]
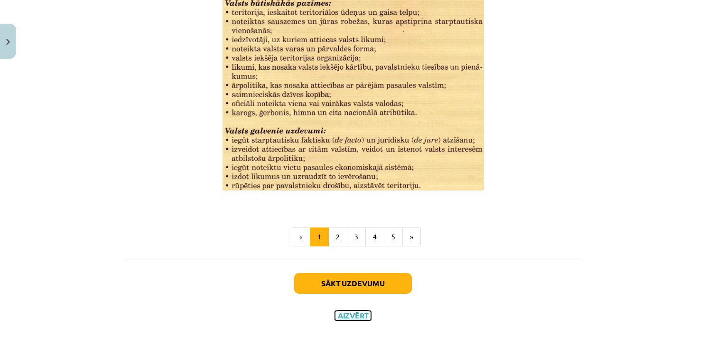
click at [341, 316] on button "Aizvērt" at bounding box center [353, 315] width 36 height 9
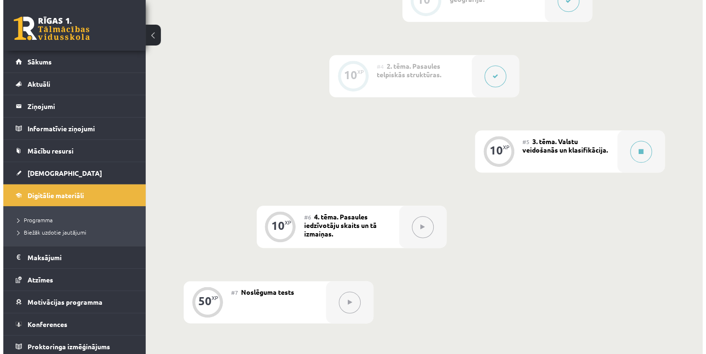
scroll to position [495, 0]
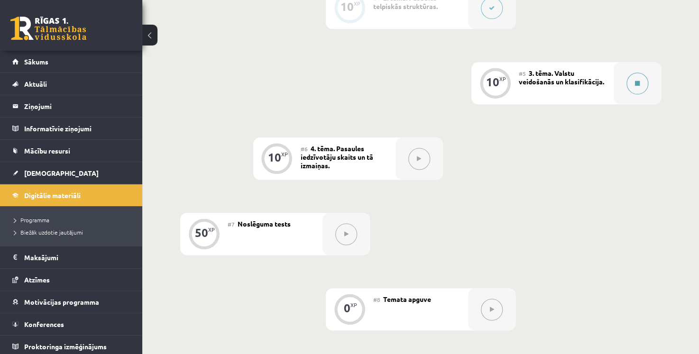
click at [628, 92] on div at bounding box center [637, 83] width 47 height 42
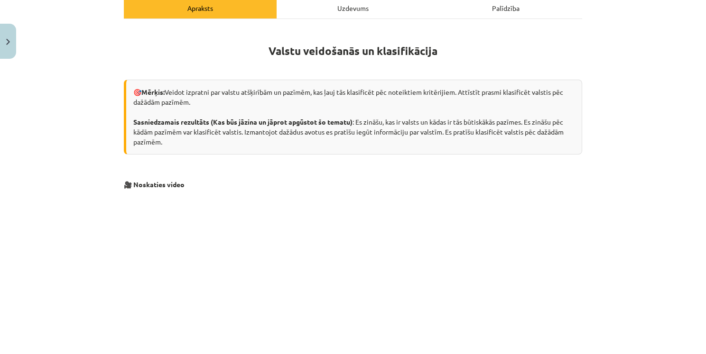
scroll to position [0, 0]
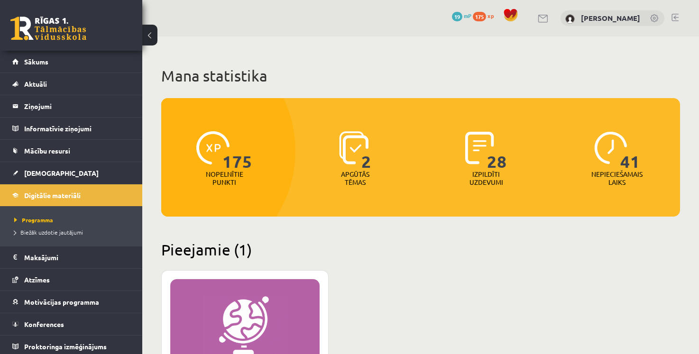
scroll to position [237, 0]
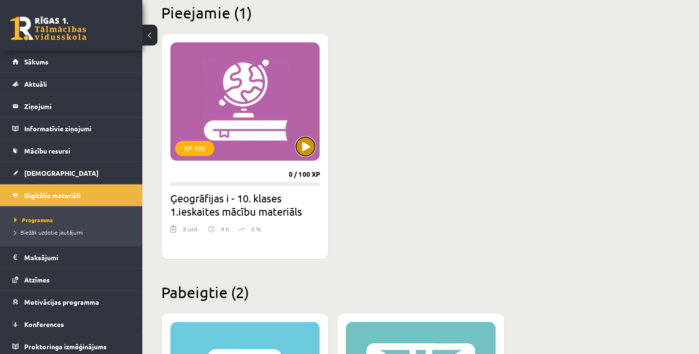
click at [307, 146] on button at bounding box center [305, 146] width 19 height 19
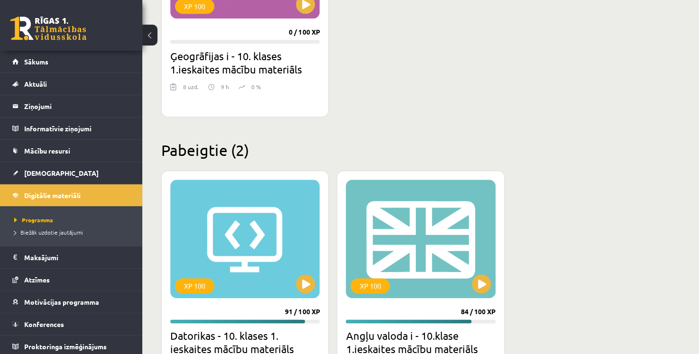
scroll to position [474, 0]
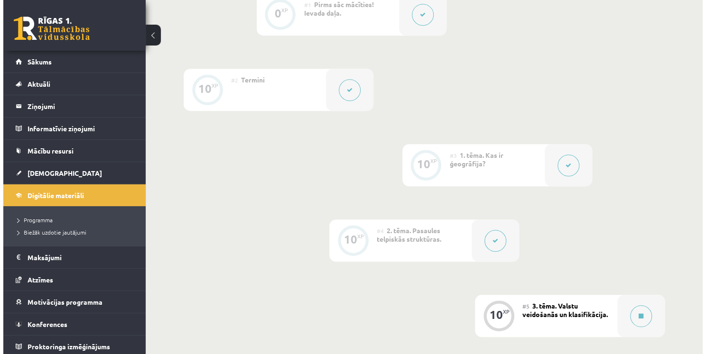
scroll to position [285, 0]
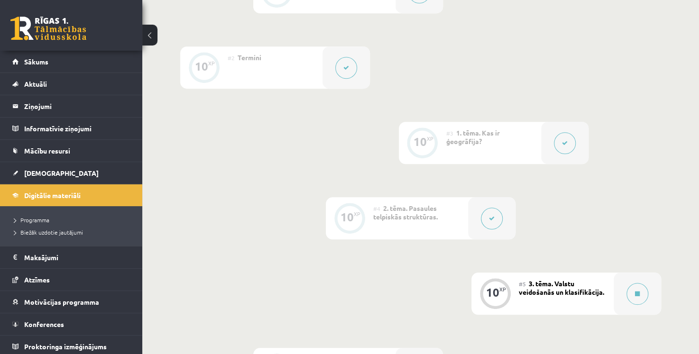
click at [497, 223] on button at bounding box center [492, 219] width 22 height 22
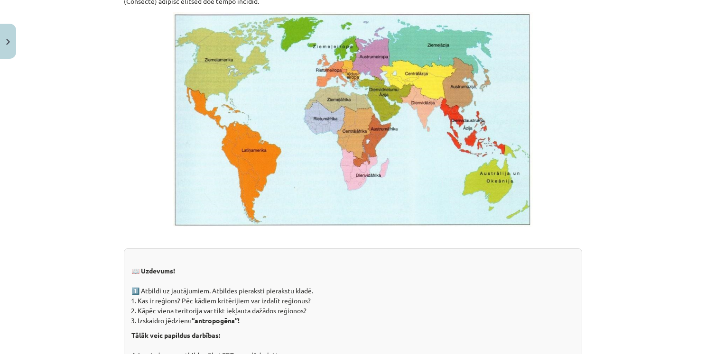
click at [328, 113] on img at bounding box center [353, 119] width 360 height 215
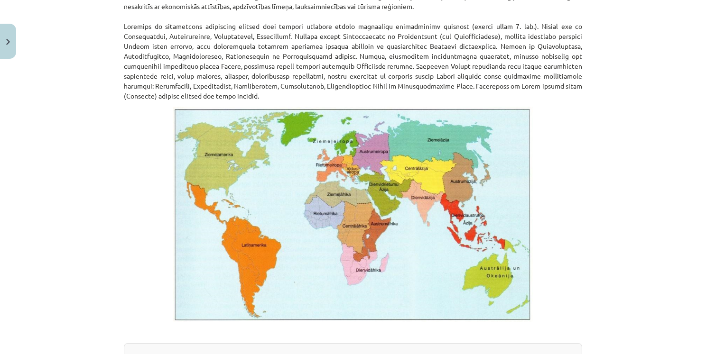
scroll to position [522, 0]
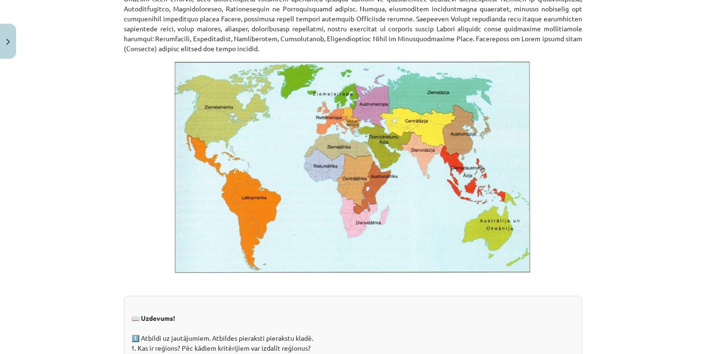
drag, startPoint x: 159, startPoint y: 60, endPoint x: 542, endPoint y: 250, distance: 427.4
click at [542, 250] on p at bounding box center [353, 166] width 458 height 215
click at [610, 65] on div "Mācību tēma: Ģeogrāfijas i - 10. klases 1.ieskaites mācību materiāls #4 2. tēma…" at bounding box center [353, 177] width 706 height 354
click at [647, 108] on div "Mācību tēma: Ģeogrāfijas i - 10. klases 1.ieskaites mācību materiāls #4 2. tēma…" at bounding box center [353, 177] width 706 height 354
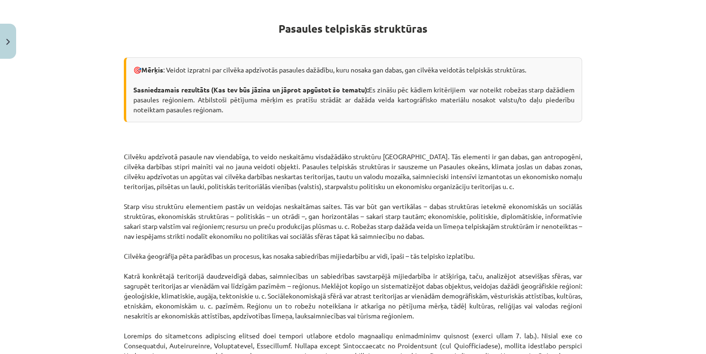
scroll to position [142, 0]
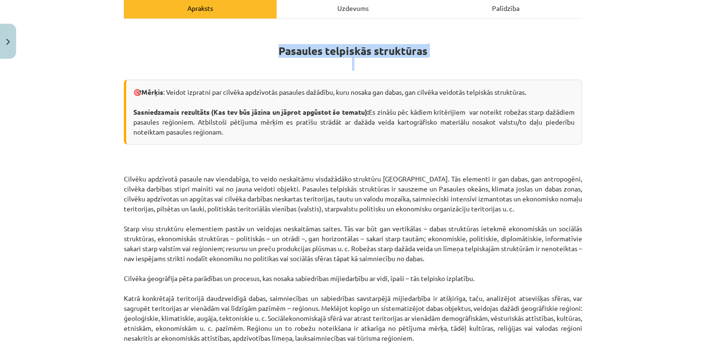
drag, startPoint x: 266, startPoint y: 51, endPoint x: 462, endPoint y: 68, distance: 197.6
click at [462, 68] on h1 "Pasaules telpiskās struktūras" at bounding box center [353, 49] width 458 height 43
click at [453, 39] on h1 "Pasaules telpiskās struktūras" at bounding box center [353, 49] width 458 height 43
drag, startPoint x: 272, startPoint y: 48, endPoint x: 447, endPoint y: 50, distance: 175.0
click at [447, 50] on h1 "Pasaules telpiskās struktūras" at bounding box center [353, 49] width 458 height 43
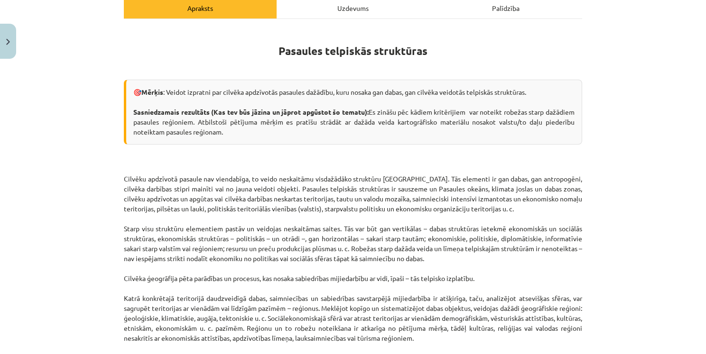
copy strong "Pasaules telpiskās struktūras"
click at [597, 28] on div "Mācību tēma: Ģeogrāfijas i - 10. klases 1.ieskaites mācību materiāls #4 2. tēma…" at bounding box center [353, 177] width 706 height 354
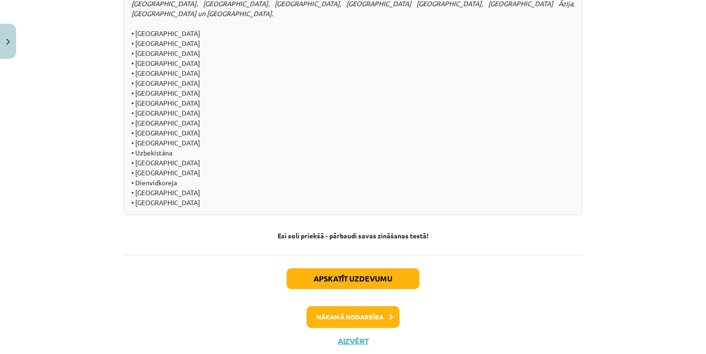
scroll to position [1052, 0]
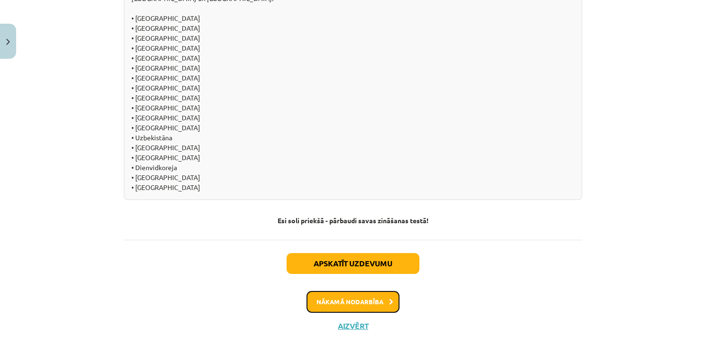
click at [370, 291] on button "Nākamā nodarbība" at bounding box center [352, 302] width 93 height 22
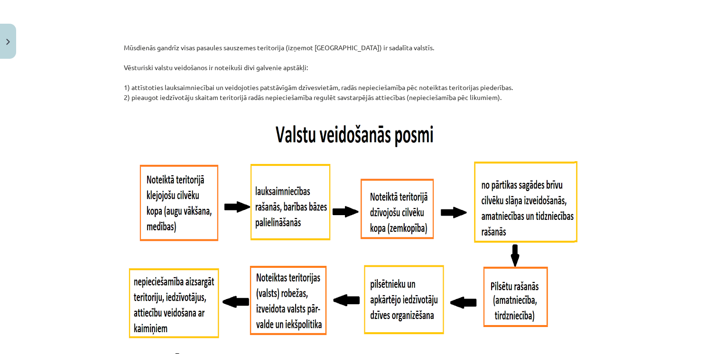
scroll to position [403, 0]
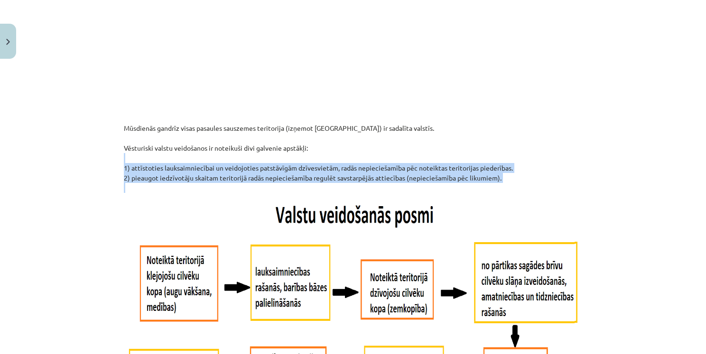
drag, startPoint x: 113, startPoint y: 162, endPoint x: 675, endPoint y: 189, distance: 562.2
click at [675, 189] on div "Mācību tēma: Ģeogrāfijas i - 10. klases 1.ieskaites mācību materiāls #5 3. tēma…" at bounding box center [353, 177] width 706 height 354
copy p "1) attīstoties lauksaimniecībai un veidojoties patstāvīgām dzīvesvietām, radās …"
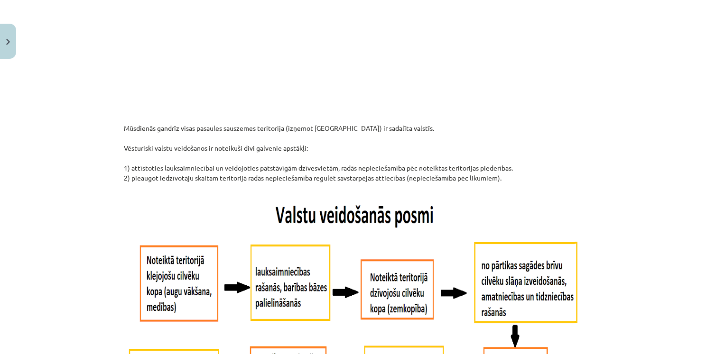
click at [338, 143] on p "Mūsdienās gandrīz visas pasaules sauszemes teritorija (izņemot Antarktīdu) ir s…" at bounding box center [353, 158] width 458 height 70
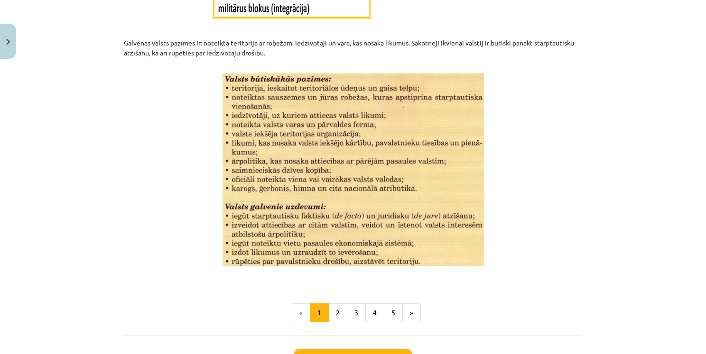
scroll to position [1115, 0]
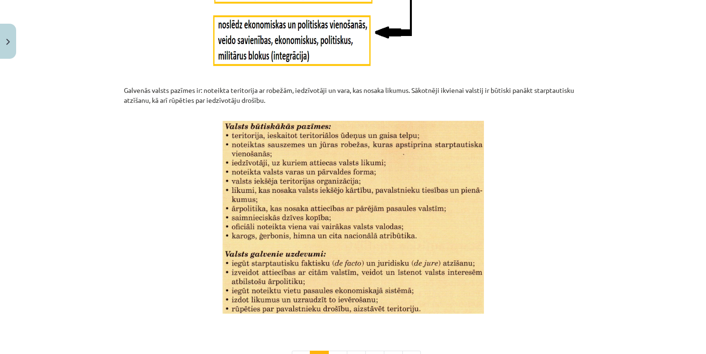
click at [345, 91] on p "Galvenās valsts pazīmes ir: noteikta teritorija ar robežām, iedzīvotāji un vara…" at bounding box center [353, 100] width 458 height 30
copy p "vara"
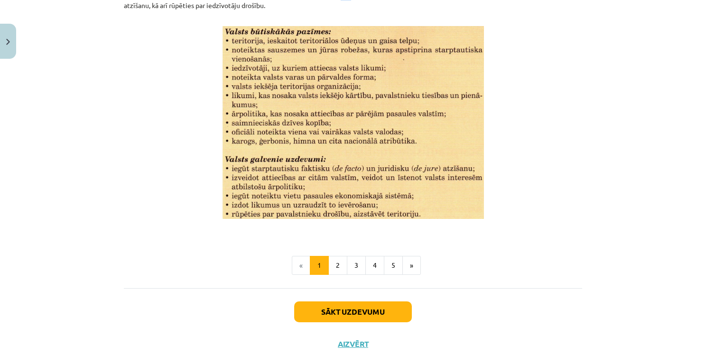
scroll to position [1162, 0]
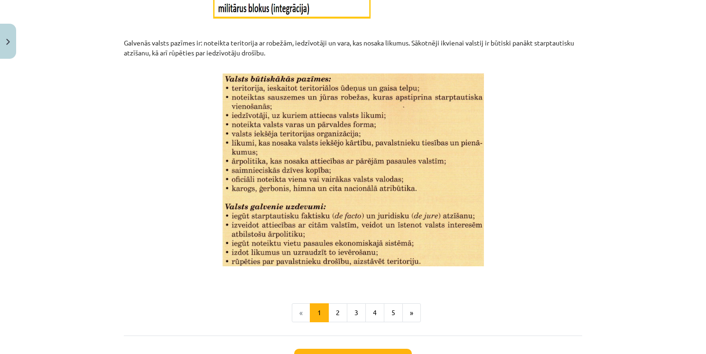
drag, startPoint x: 596, startPoint y: 71, endPoint x: 666, endPoint y: 287, distance: 227.3
click at [666, 287] on div "Mācību tēma: Ģeogrāfijas i - 10. klases 1.ieskaites mācību materiāls #5 3. tēma…" at bounding box center [353, 177] width 706 height 354
drag, startPoint x: 564, startPoint y: 67, endPoint x: 510, endPoint y: 172, distance: 117.5
click at [510, 172] on p at bounding box center [353, 170] width 458 height 193
click at [335, 317] on button "2" at bounding box center [337, 313] width 19 height 19
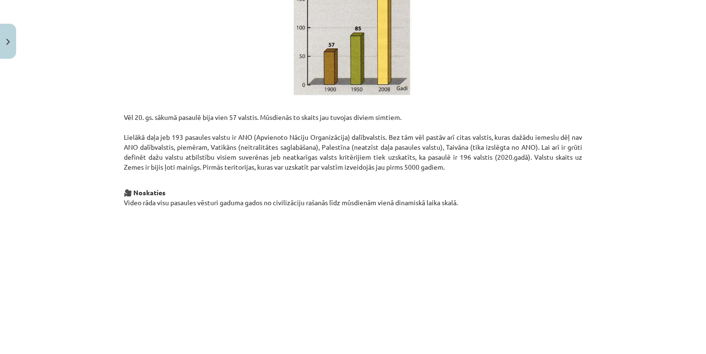
scroll to position [312, 0]
